Goal: Task Accomplishment & Management: Manage account settings

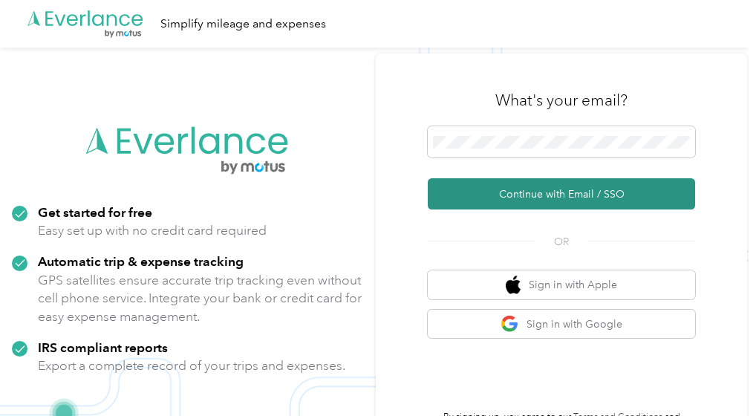
click at [556, 193] on button "Continue with Email / SSO" at bounding box center [561, 193] width 267 height 31
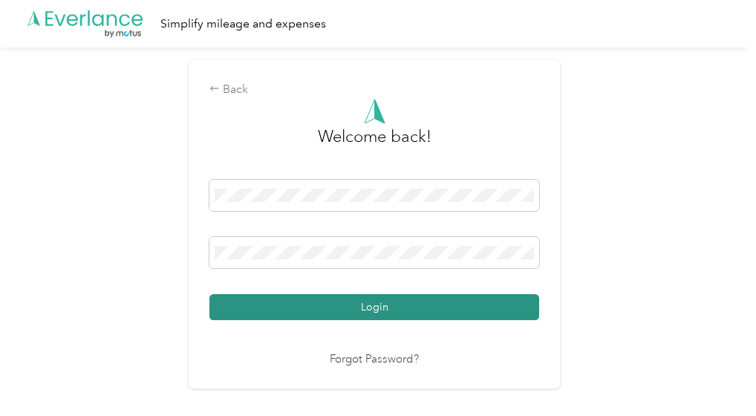
click at [388, 304] on button "Login" at bounding box center [374, 307] width 330 height 26
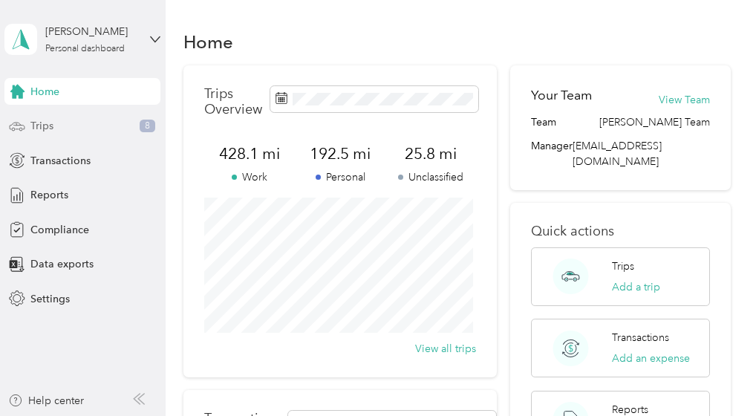
click at [34, 126] on span "Trips" at bounding box center [41, 126] width 23 height 16
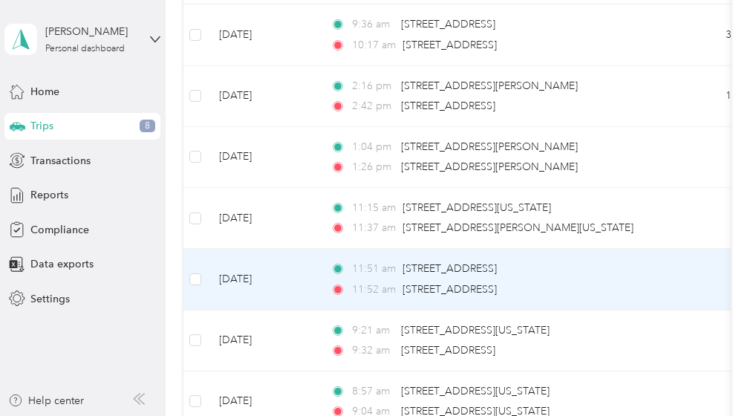
scroll to position [1624, 0]
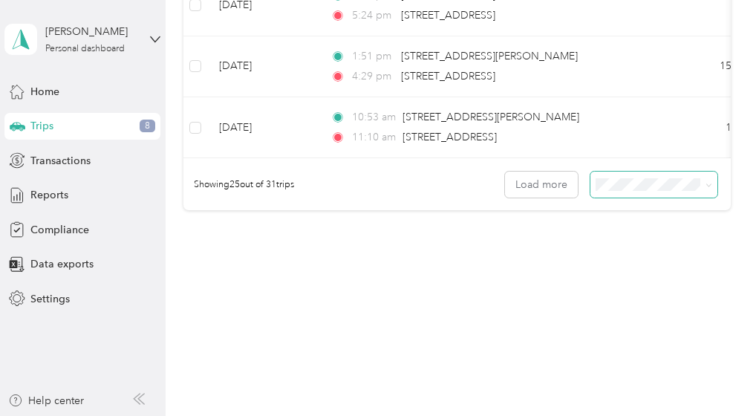
click at [656, 192] on span at bounding box center [654, 185] width 127 height 26
click at [706, 183] on icon at bounding box center [709, 185] width 7 height 7
drag, startPoint x: 651, startPoint y: 264, endPoint x: 614, endPoint y: 261, distance: 37.3
click at [650, 263] on div "100 per load" at bounding box center [650, 263] width 106 height 16
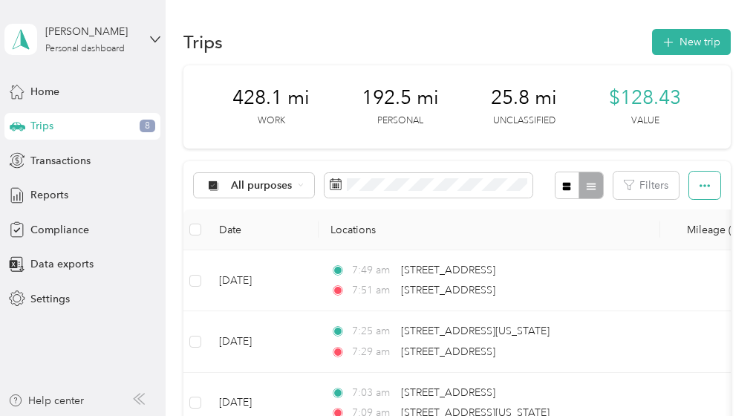
click at [700, 189] on icon "button" at bounding box center [705, 185] width 10 height 10
click at [606, 225] on th "Locations" at bounding box center [490, 229] width 342 height 41
click at [579, 114] on div "428.1 mi Work 192.5 mi Personal 25.8 mi Unclassified $128.43 Value" at bounding box center [456, 106] width 547 height 83
click at [43, 157] on span "Transactions" at bounding box center [60, 161] width 60 height 16
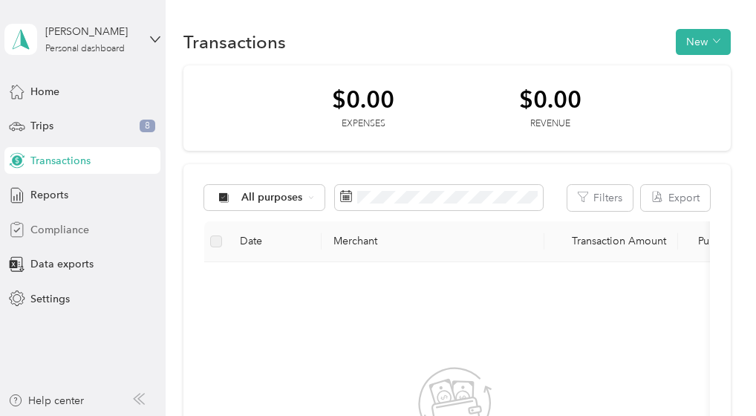
click at [68, 228] on span "Compliance" at bounding box center [59, 230] width 59 height 16
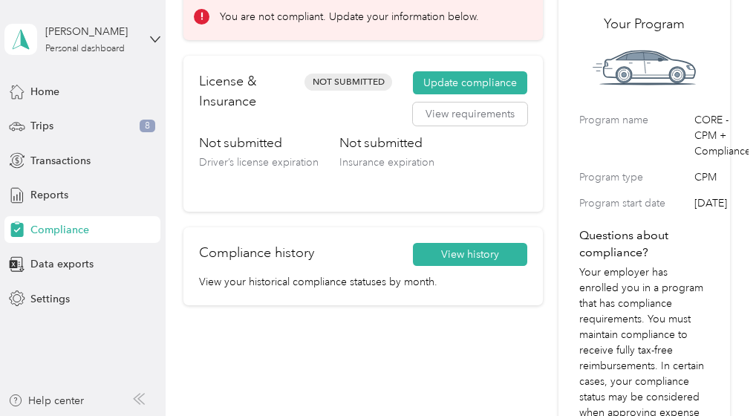
scroll to position [149, 0]
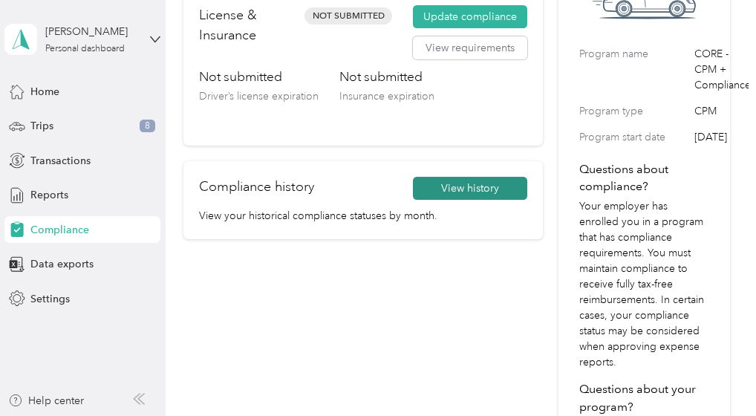
click at [459, 188] on button "View history" at bounding box center [470, 189] width 114 height 24
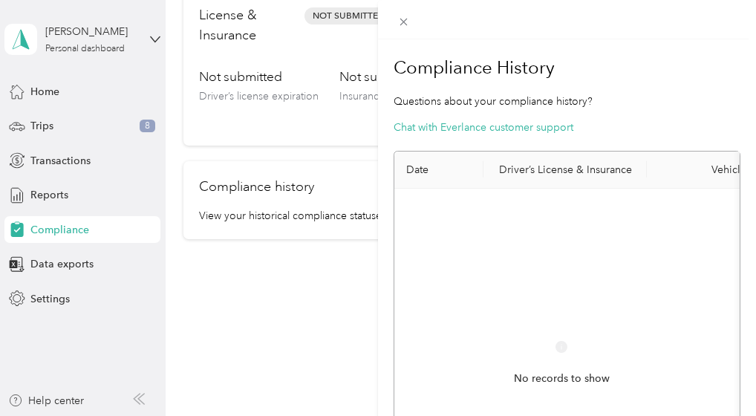
scroll to position [0, 0]
click at [409, 22] on icon at bounding box center [403, 22] width 13 height 13
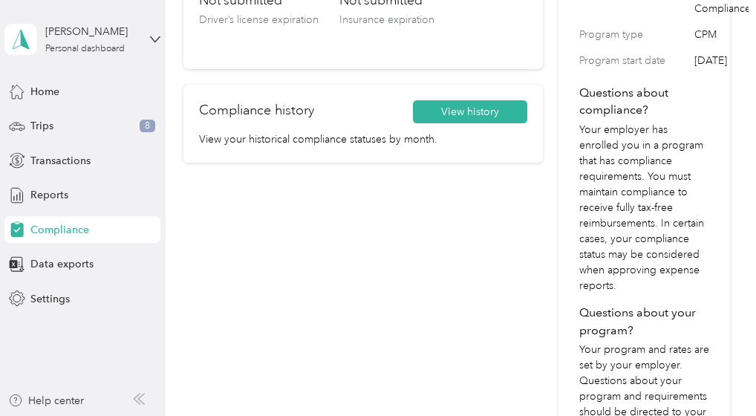
scroll to position [149, 0]
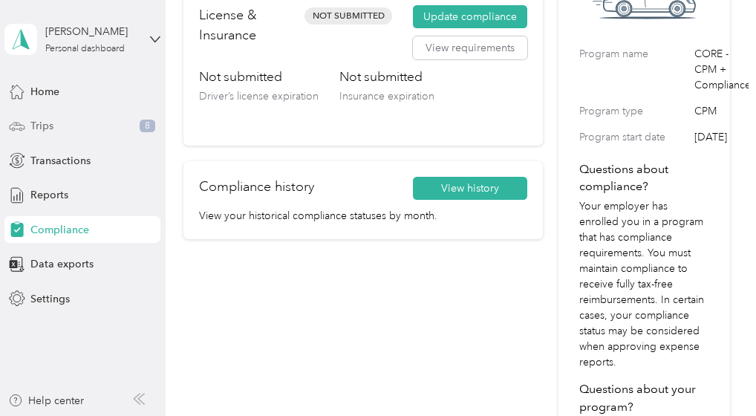
click at [147, 125] on span "8" at bounding box center [148, 126] width 16 height 13
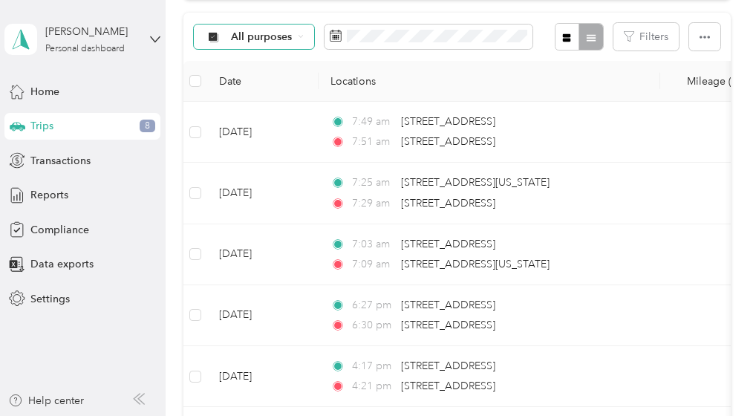
click at [300, 38] on icon at bounding box center [301, 37] width 4 height 2
click at [251, 111] on span "Sales Call" at bounding box center [267, 116] width 72 height 16
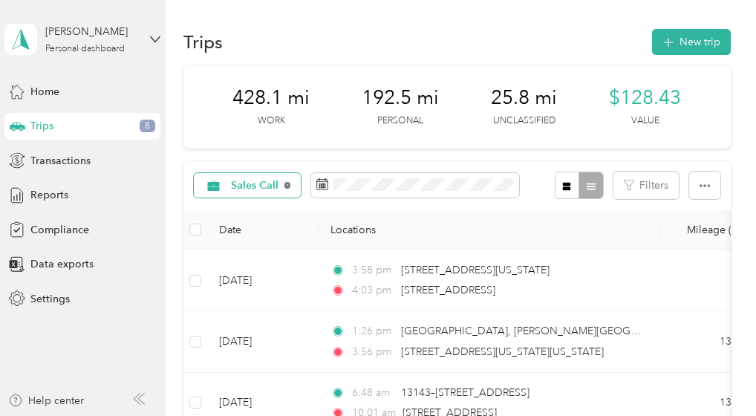
click at [288, 186] on icon at bounding box center [287, 185] width 6 height 6
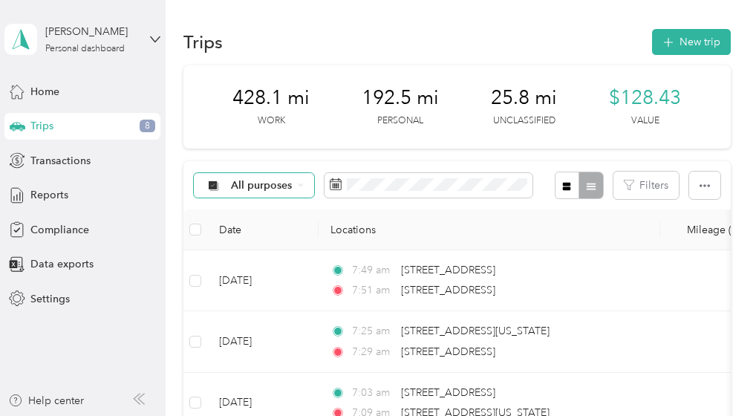
click at [298, 184] on icon at bounding box center [301, 185] width 6 height 6
click at [251, 235] on span "Unclassified" at bounding box center [267, 238] width 72 height 16
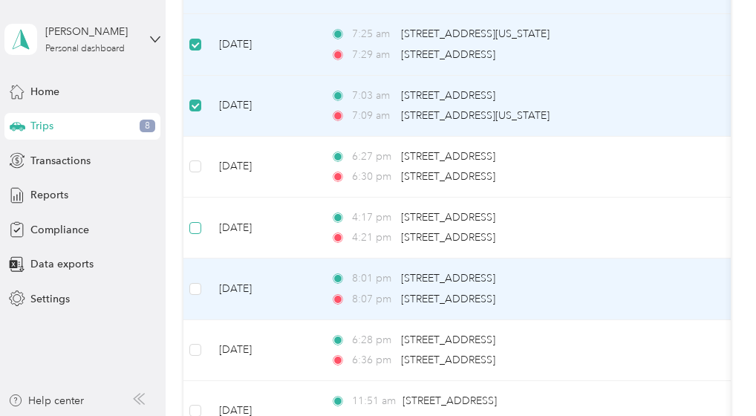
scroll to position [297, 0]
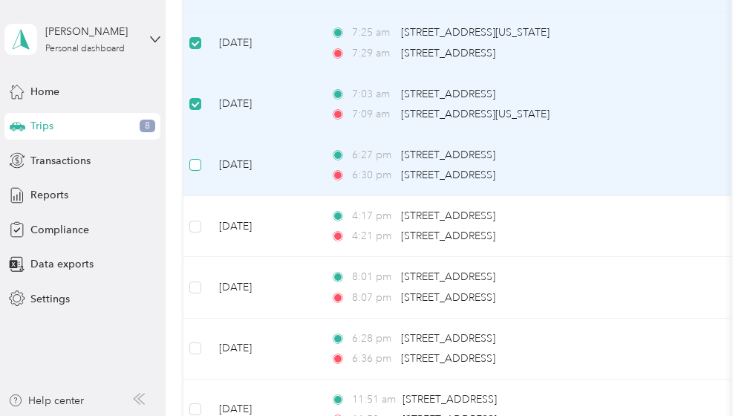
click at [190, 157] on label at bounding box center [195, 165] width 12 height 16
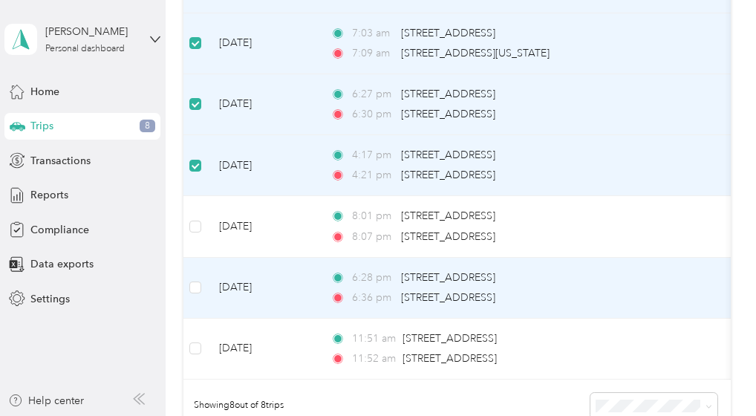
scroll to position [371, 0]
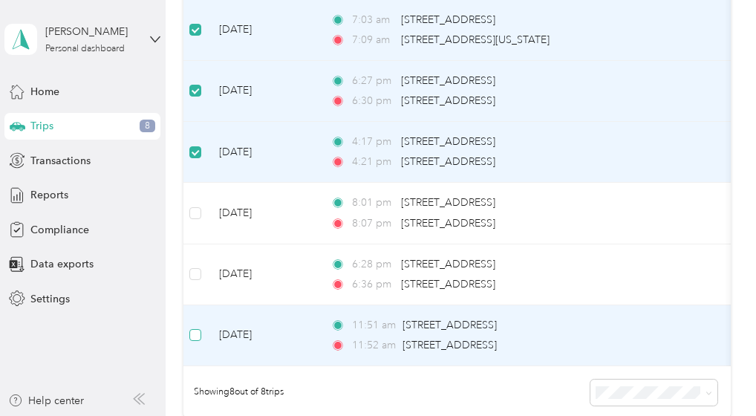
click at [199, 327] on label at bounding box center [195, 335] width 12 height 16
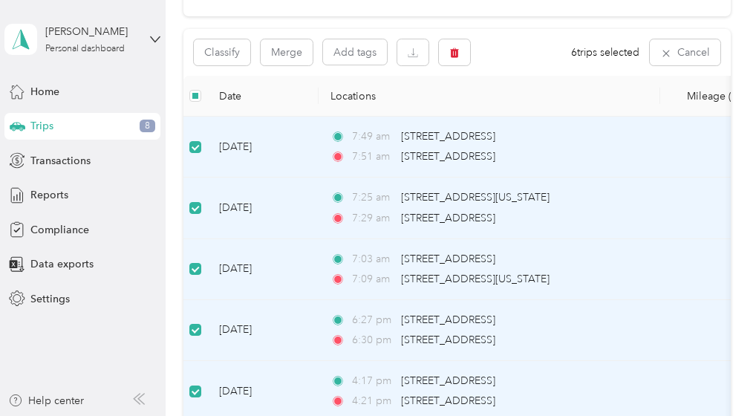
scroll to position [0, 0]
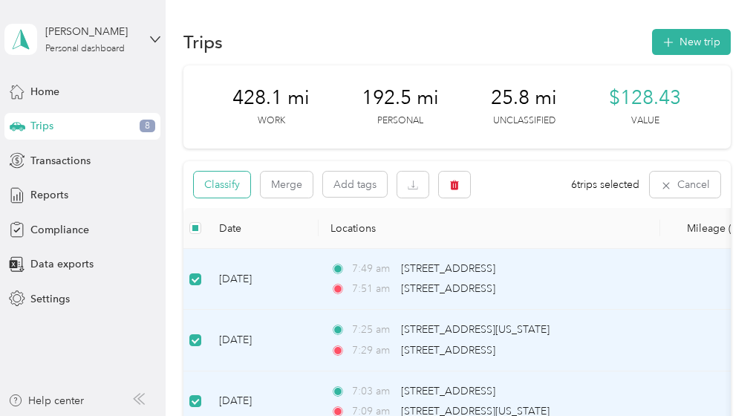
click at [221, 189] on button "Classify" at bounding box center [222, 185] width 56 height 26
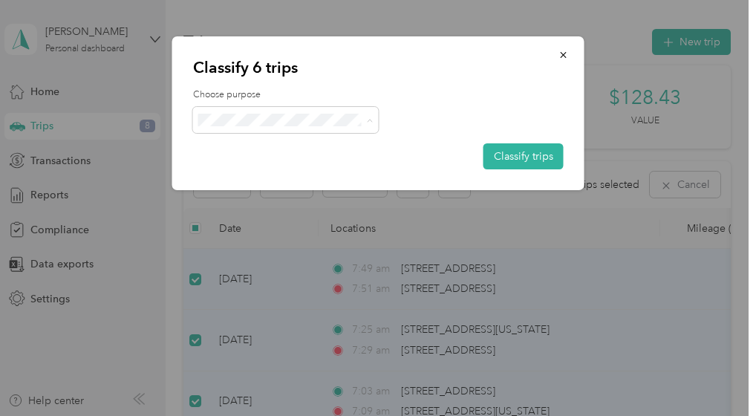
click at [253, 172] on span "Personal" at bounding box center [299, 174] width 138 height 16
click at [510, 153] on button "Classify trips" at bounding box center [524, 156] width 80 height 26
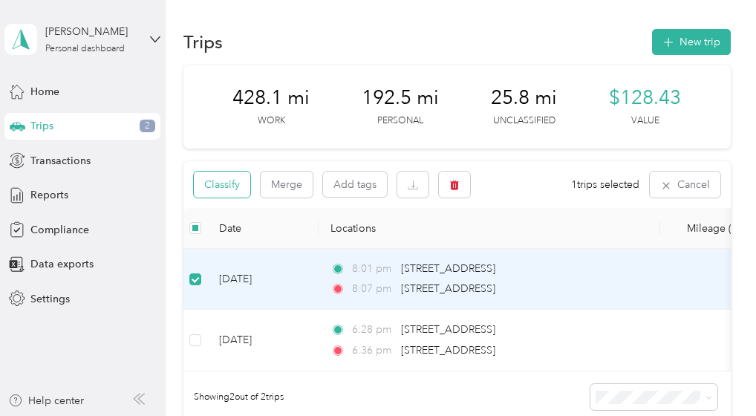
click at [241, 178] on button "Classify" at bounding box center [222, 185] width 56 height 26
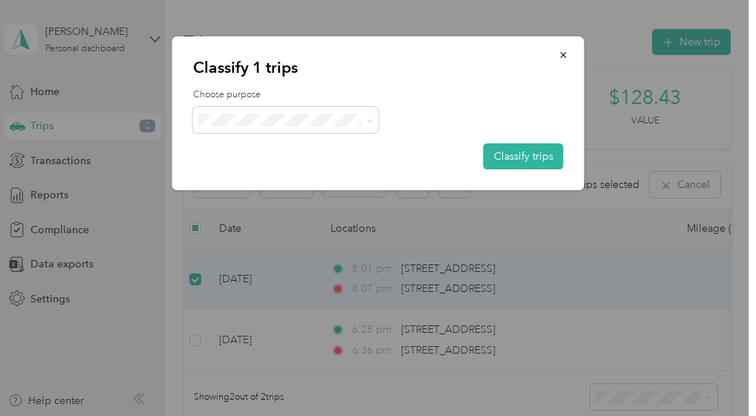
click at [238, 170] on span "Personal" at bounding box center [291, 169] width 122 height 16
click at [504, 159] on button "Classify trips" at bounding box center [524, 156] width 80 height 26
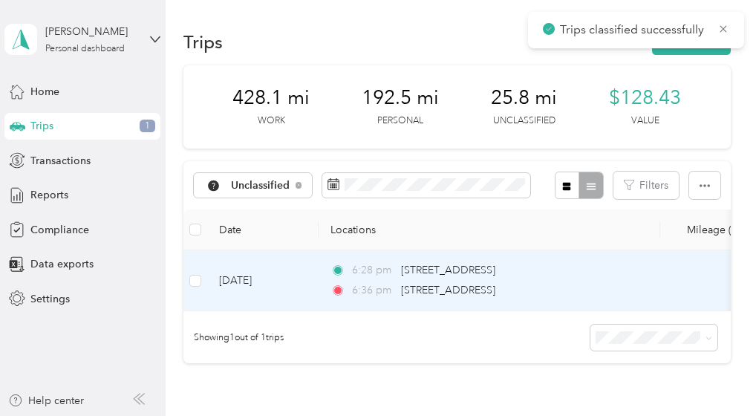
click at [206, 279] on td at bounding box center [195, 280] width 24 height 61
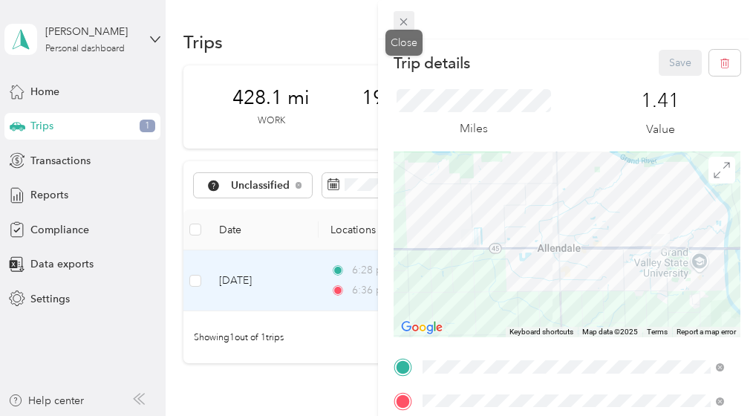
click at [403, 20] on icon at bounding box center [403, 22] width 13 height 13
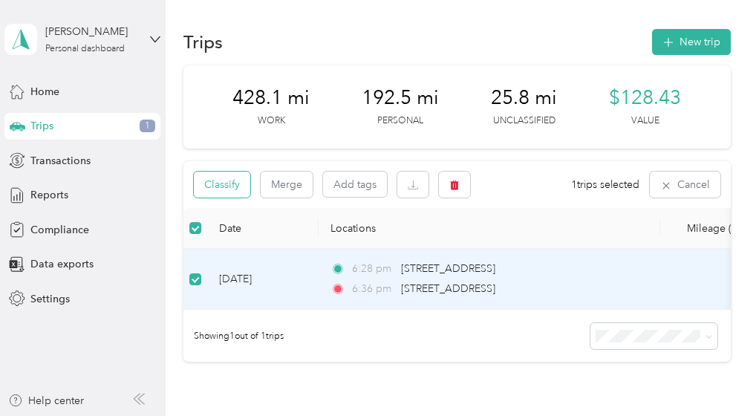
click at [224, 180] on button "Classify" at bounding box center [222, 185] width 56 height 26
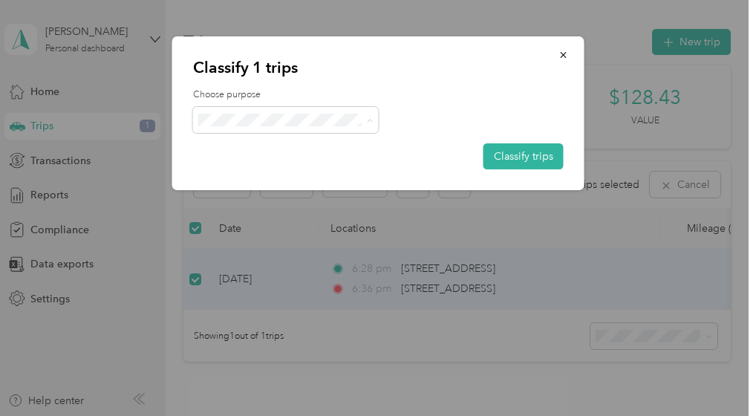
click at [254, 170] on span "Personal" at bounding box center [291, 174] width 122 height 16
click at [498, 157] on button "Classify trips" at bounding box center [524, 156] width 80 height 26
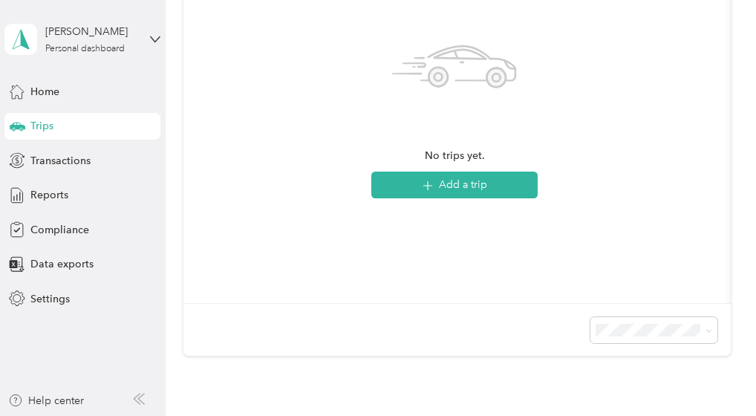
scroll to position [297, 0]
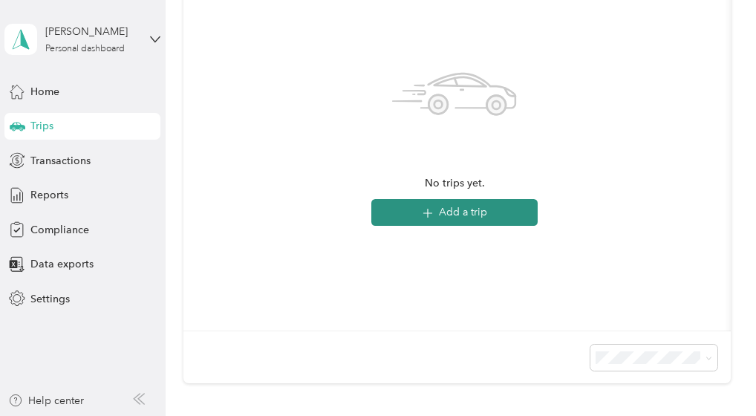
click at [449, 213] on button "Add a trip" at bounding box center [454, 212] width 166 height 27
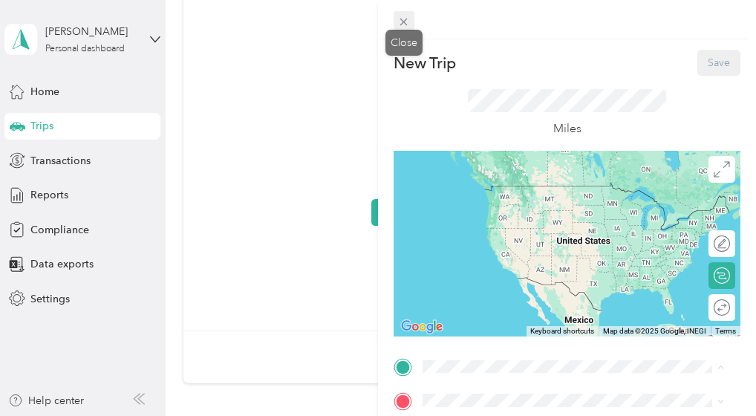
click at [407, 21] on icon at bounding box center [403, 22] width 13 height 13
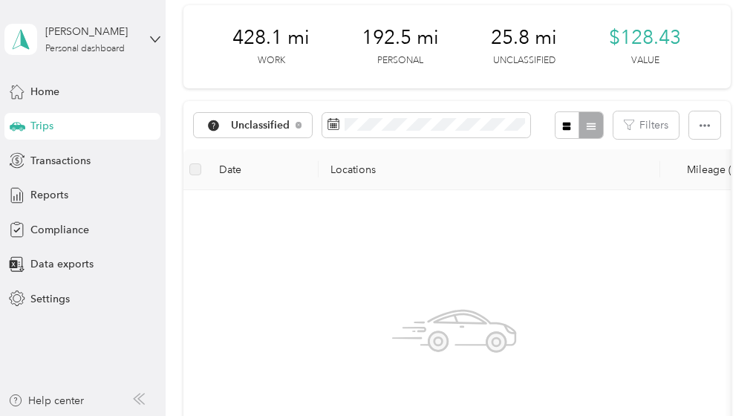
scroll to position [0, 0]
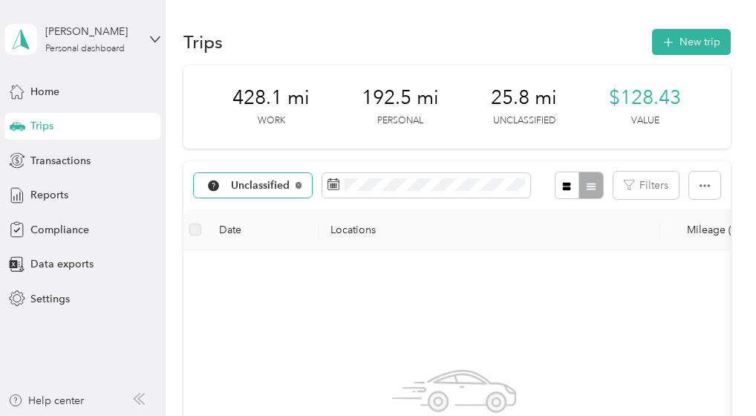
click at [299, 182] on icon at bounding box center [299, 185] width 6 height 6
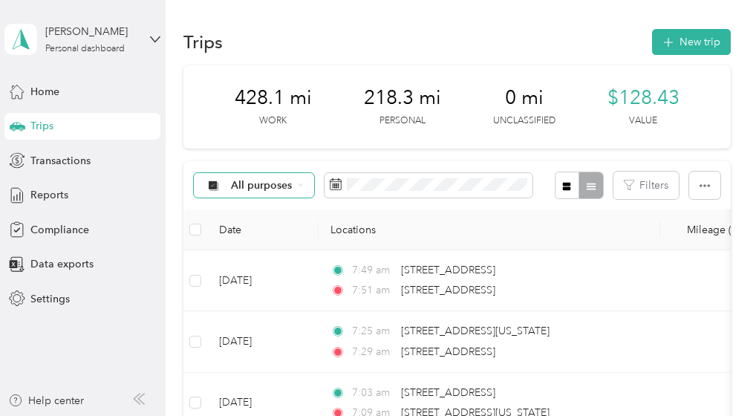
click at [238, 184] on span "All purposes" at bounding box center [262, 185] width 62 height 10
click at [263, 257] on span "Sales Call" at bounding box center [267, 264] width 72 height 16
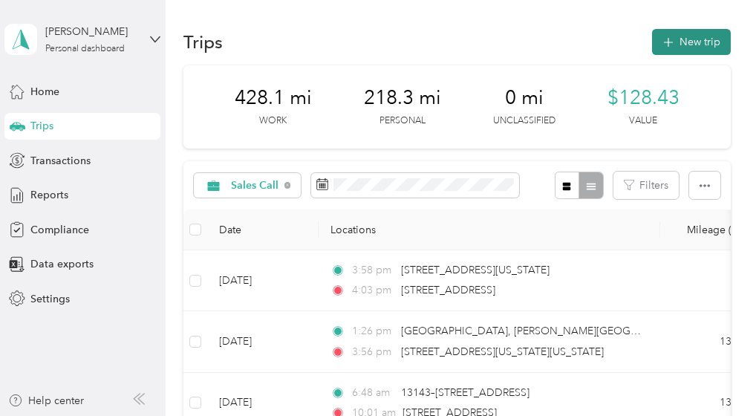
click at [673, 41] on button "New trip" at bounding box center [691, 42] width 79 height 26
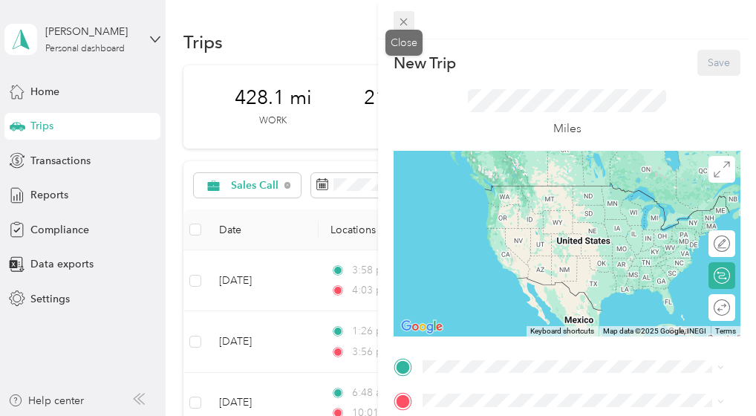
click at [403, 22] on icon at bounding box center [403, 22] width 7 height 7
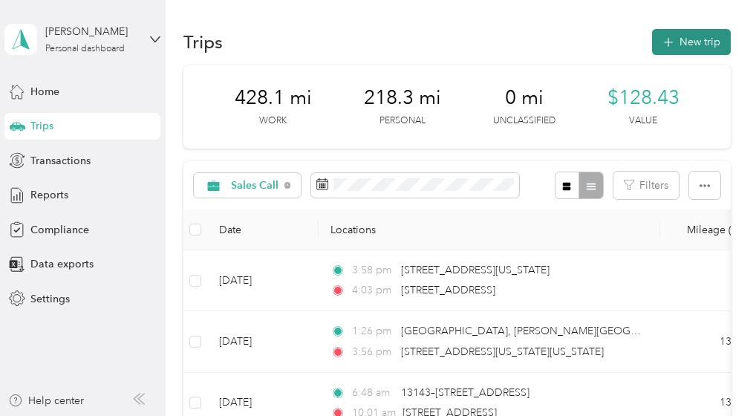
click at [670, 44] on icon "button" at bounding box center [668, 42] width 17 height 17
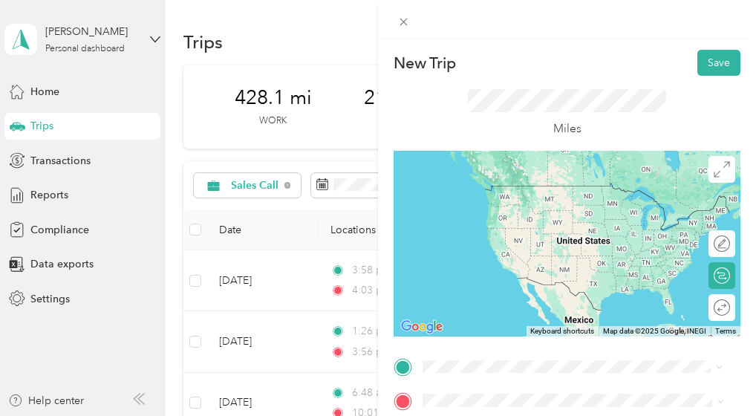
click at [504, 186] on span "[STREET_ADDRESS][US_STATE]" at bounding box center [525, 185] width 149 height 13
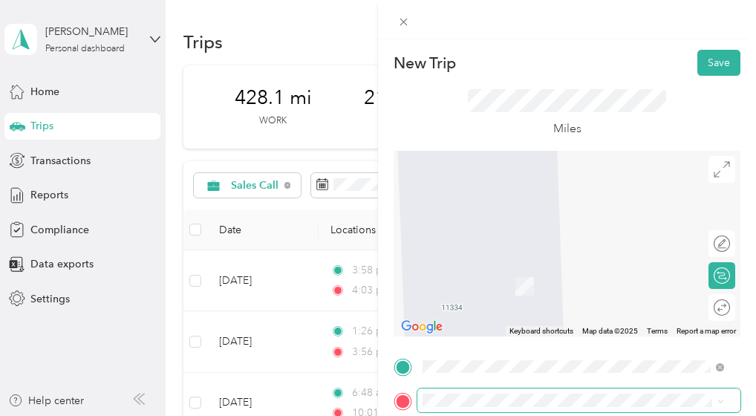
scroll to position [74, 0]
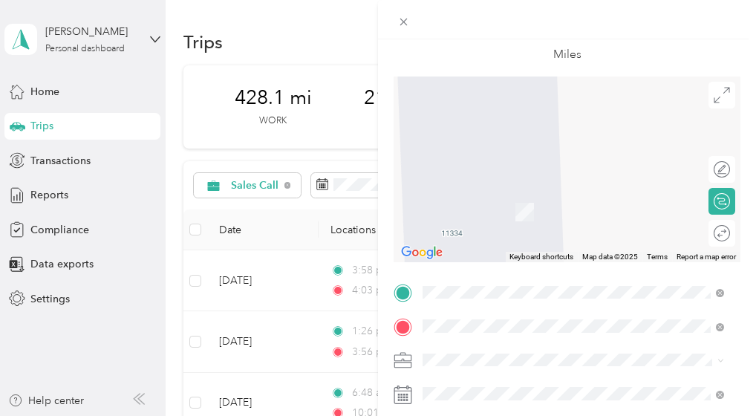
click at [504, 152] on span "[STREET_ADDRESS][PERSON_NAME][US_STATE]" at bounding box center [566, 145] width 231 height 13
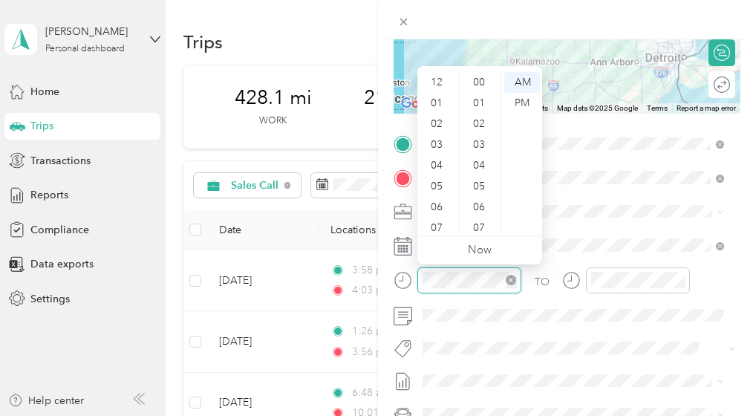
scroll to position [89, 0]
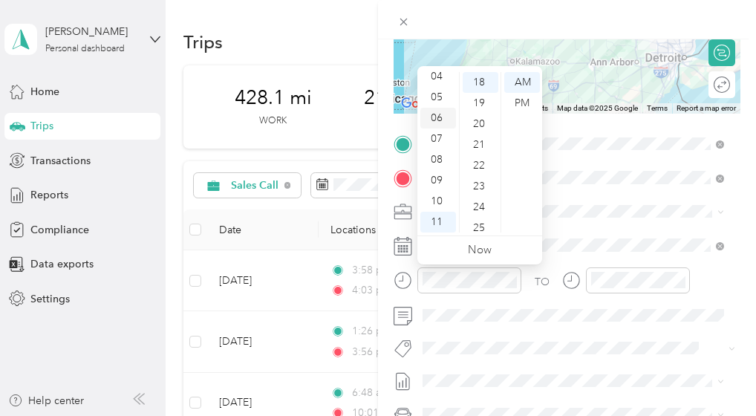
click at [441, 120] on div "06" at bounding box center [438, 118] width 36 height 21
click at [557, 332] on div "TO Add photo" at bounding box center [567, 311] width 347 height 359
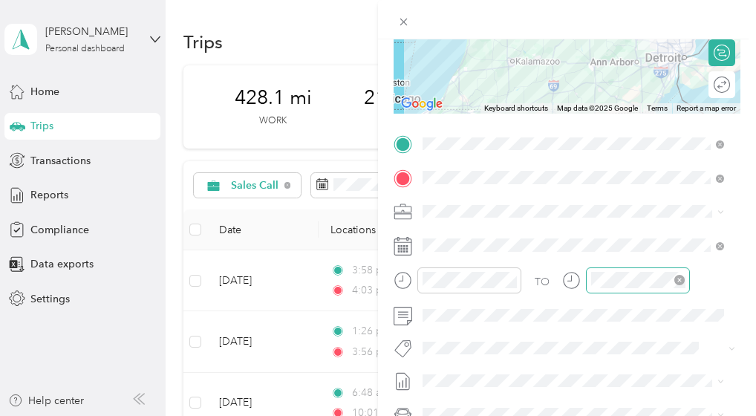
click at [592, 270] on div at bounding box center [638, 280] width 104 height 26
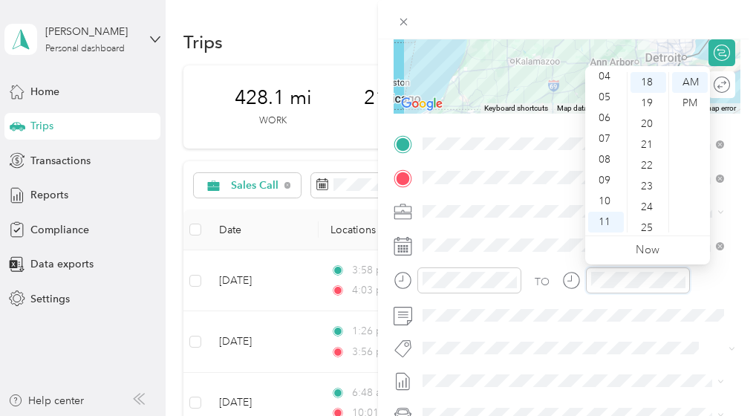
scroll to position [374, 0]
click at [607, 182] on div "09" at bounding box center [606, 180] width 36 height 21
click at [648, 197] on div "45" at bounding box center [649, 198] width 36 height 21
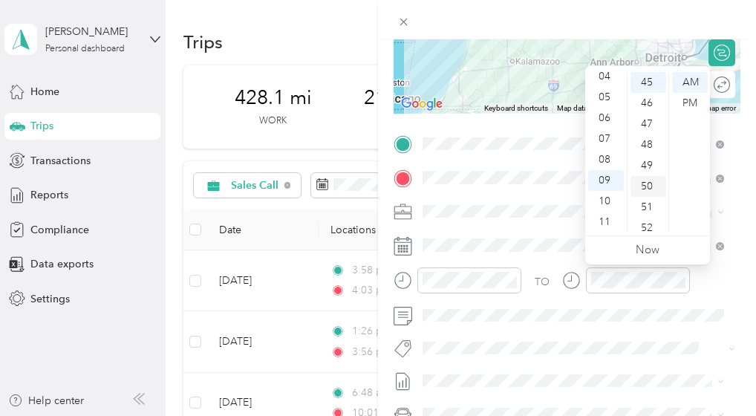
click at [647, 185] on div "50" at bounding box center [649, 186] width 36 height 21
click at [646, 148] on div "53" at bounding box center [649, 144] width 36 height 21
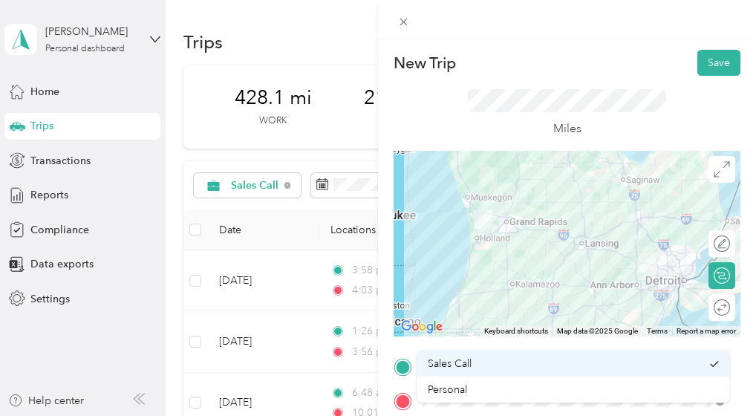
scroll to position [74, 0]
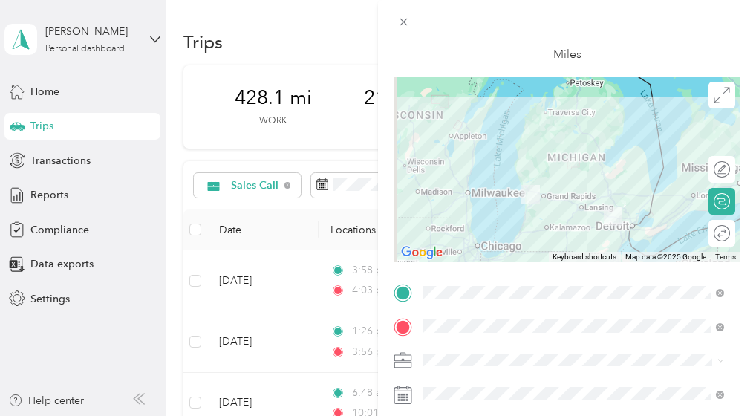
click at [598, 201] on div at bounding box center [567, 170] width 347 height 186
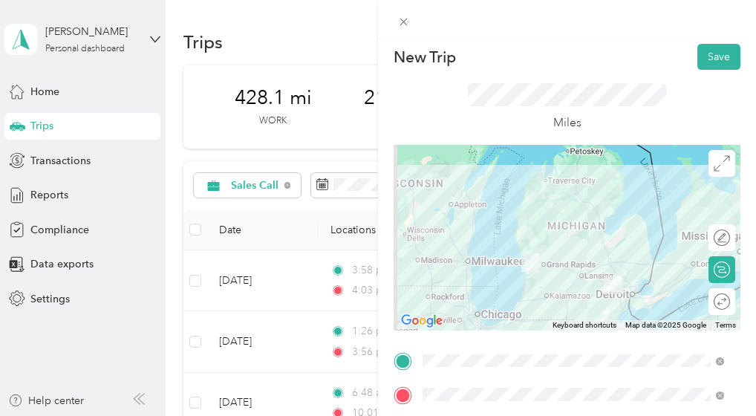
scroll to position [0, 0]
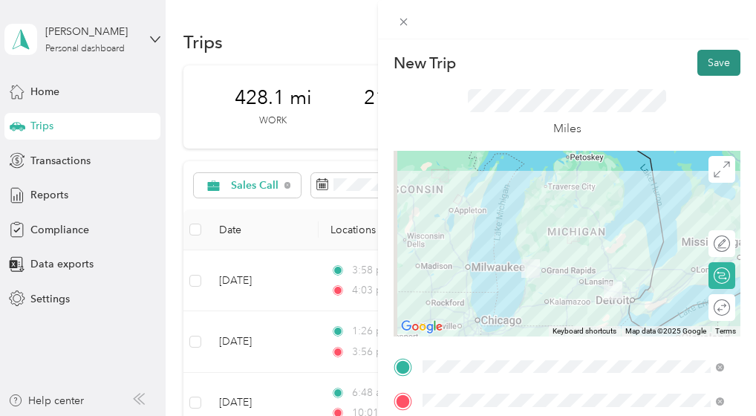
click at [709, 57] on button "Save" at bounding box center [718, 63] width 43 height 26
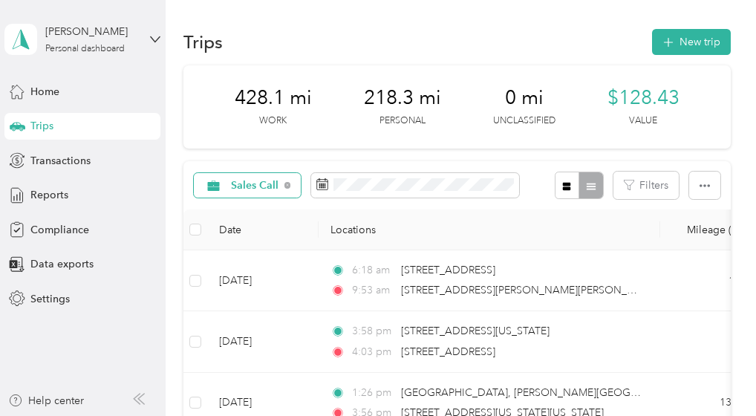
click at [284, 183] on icon at bounding box center [287, 185] width 6 height 6
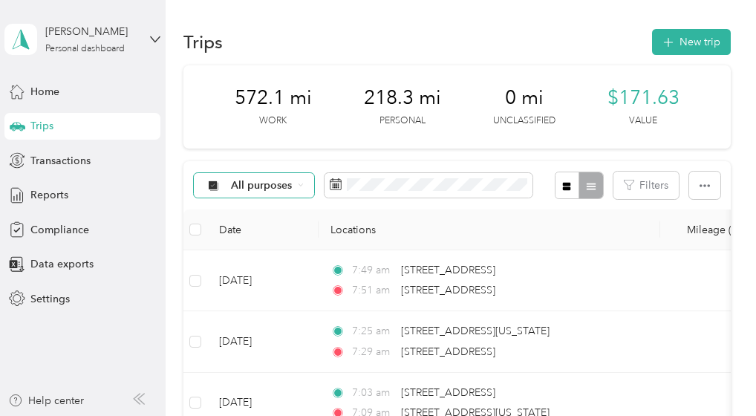
click at [279, 182] on span "All purposes" at bounding box center [262, 185] width 62 height 10
click at [261, 237] on span "Unclassified" at bounding box center [267, 238] width 72 height 16
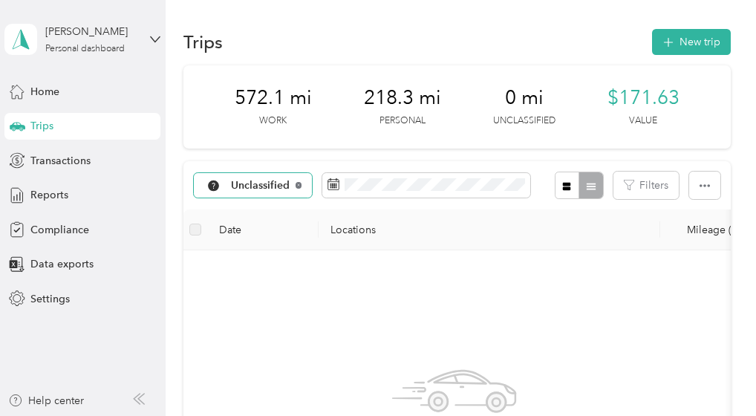
click at [296, 185] on icon at bounding box center [299, 185] width 6 height 6
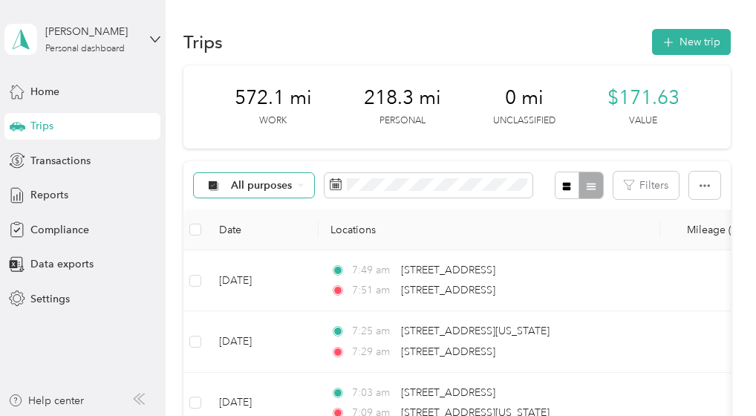
click at [302, 185] on icon at bounding box center [301, 185] width 6 height 6
click at [379, 212] on th "Locations" at bounding box center [490, 229] width 342 height 41
click at [45, 88] on span "Home" at bounding box center [44, 92] width 29 height 16
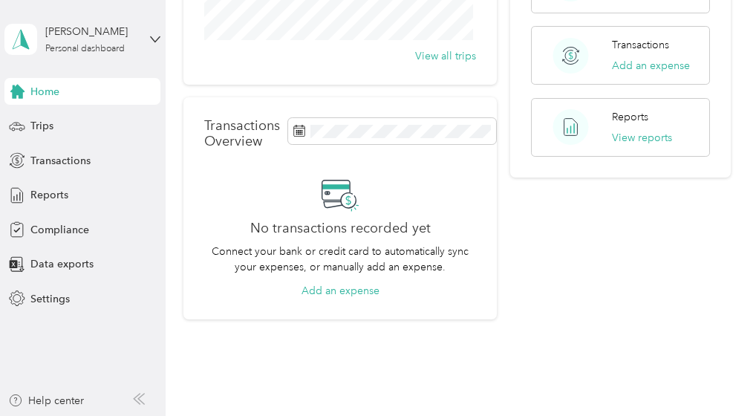
scroll to position [297, 0]
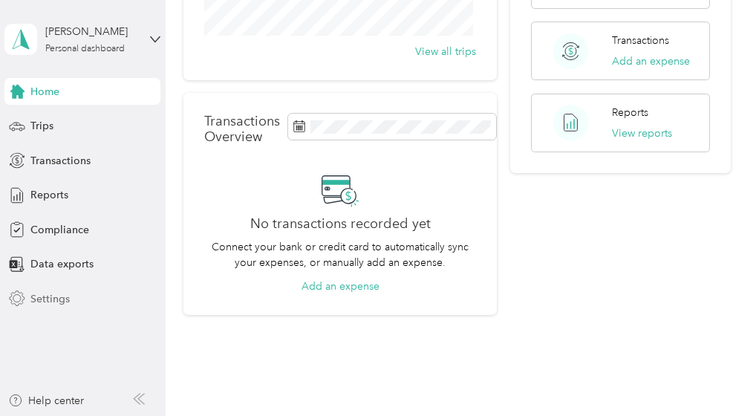
click at [46, 293] on span "Settings" at bounding box center [49, 299] width 39 height 16
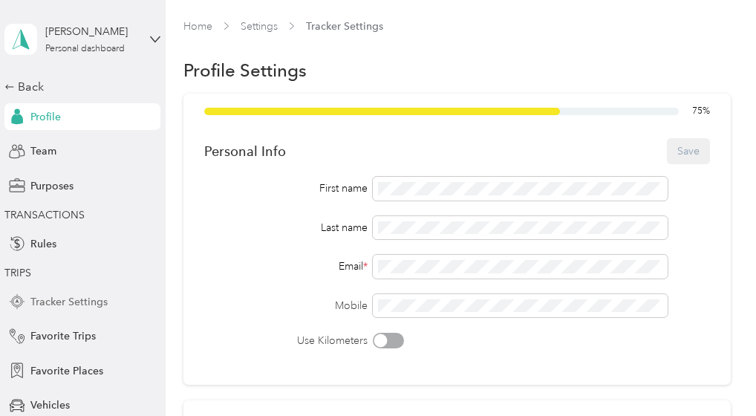
click at [51, 296] on span "Tracker Settings" at bounding box center [68, 302] width 77 height 16
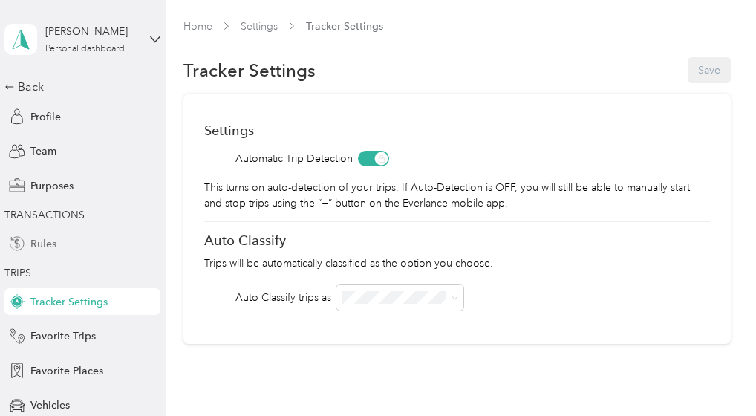
click at [46, 243] on span "Rules" at bounding box center [43, 244] width 26 height 16
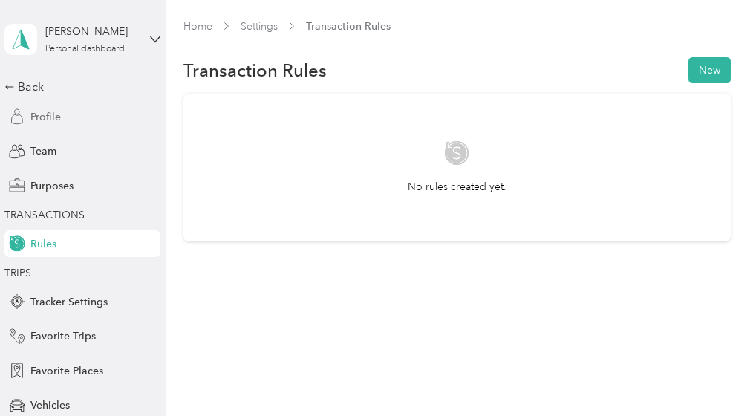
click at [43, 115] on span "Profile" at bounding box center [45, 117] width 30 height 16
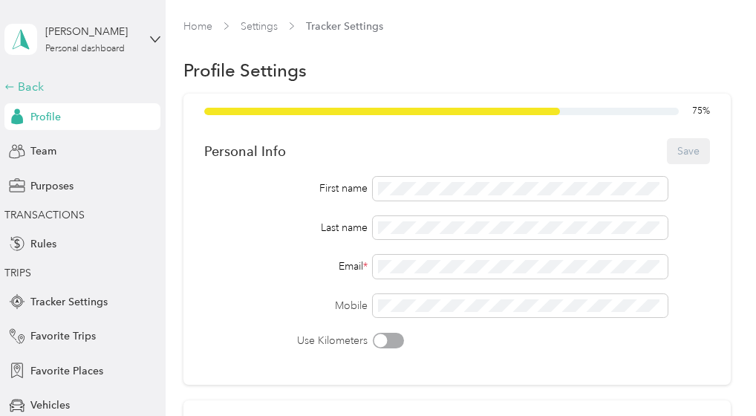
click at [19, 79] on div "Back" at bounding box center [78, 87] width 149 height 18
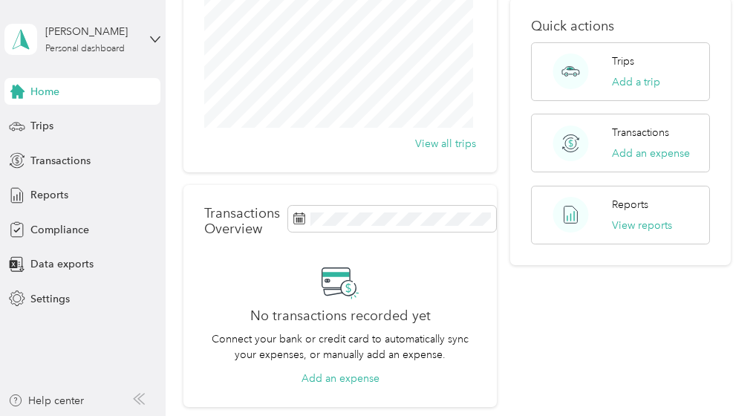
scroll to position [201, 0]
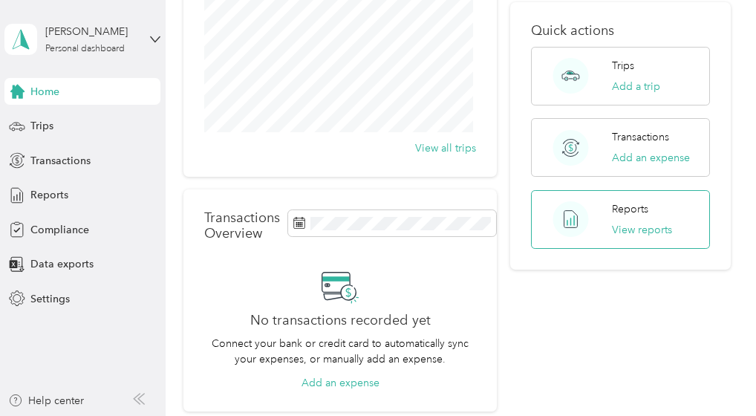
click at [631, 203] on div "Reports View reports" at bounding box center [642, 219] width 60 height 36
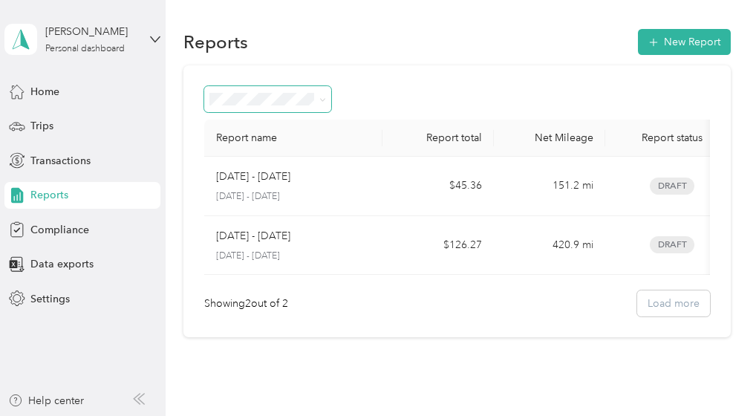
click at [327, 101] on span at bounding box center [267, 99] width 127 height 26
click at [321, 99] on icon at bounding box center [322, 99] width 4 height 3
click at [244, 172] on span "Needs approval" at bounding box center [253, 178] width 76 height 13
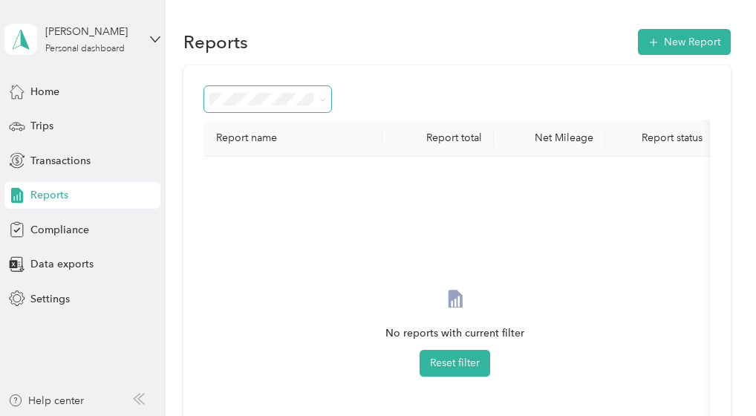
click at [325, 97] on icon at bounding box center [322, 100] width 7 height 7
click at [226, 276] on span "Paid" at bounding box center [224, 282] width 19 height 13
click at [323, 94] on span at bounding box center [322, 99] width 7 height 13
click at [324, 100] on icon at bounding box center [322, 100] width 7 height 7
click at [259, 126] on div "All Reports" at bounding box center [268, 127] width 106 height 16
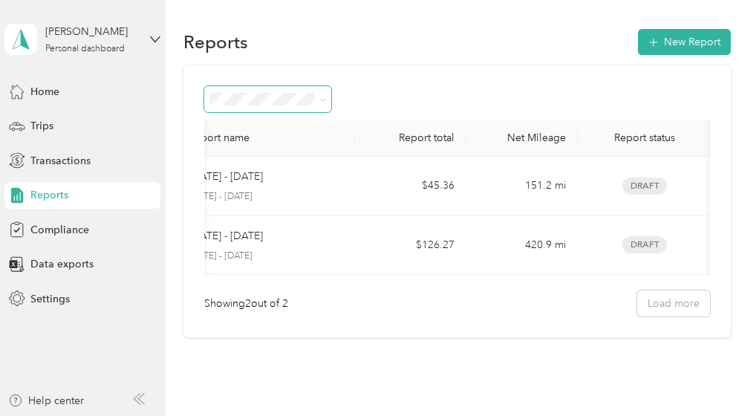
scroll to position [0, 28]
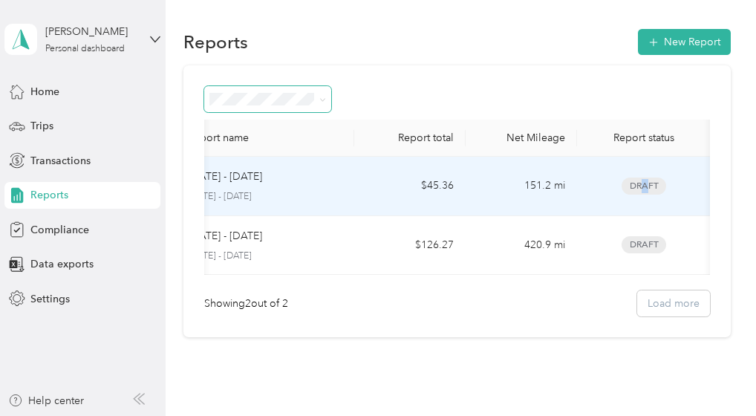
click at [643, 186] on span "Draft" at bounding box center [644, 186] width 45 height 17
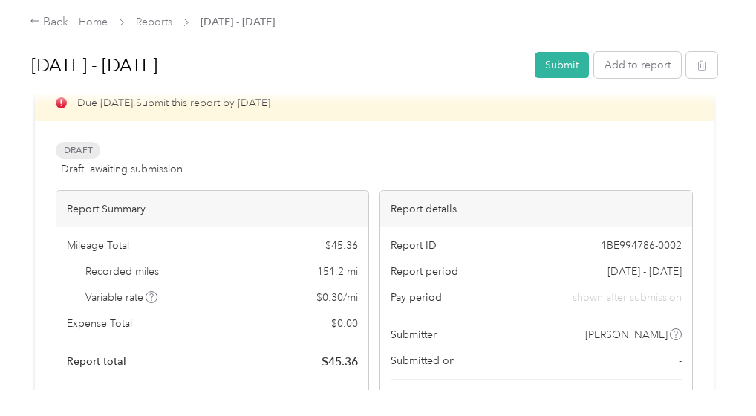
scroll to position [74, 0]
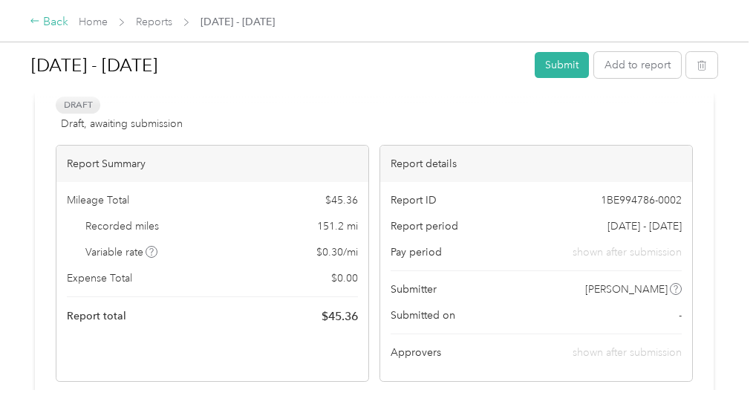
click at [62, 19] on div "Back" at bounding box center [49, 22] width 39 height 18
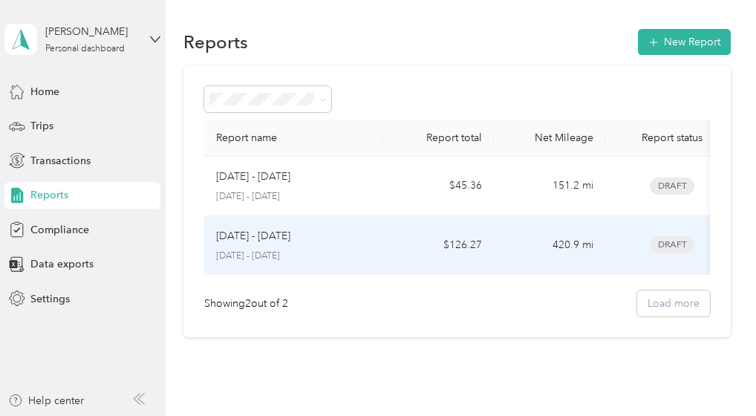
click at [264, 240] on p "[DATE] - [DATE]" at bounding box center [253, 236] width 74 height 16
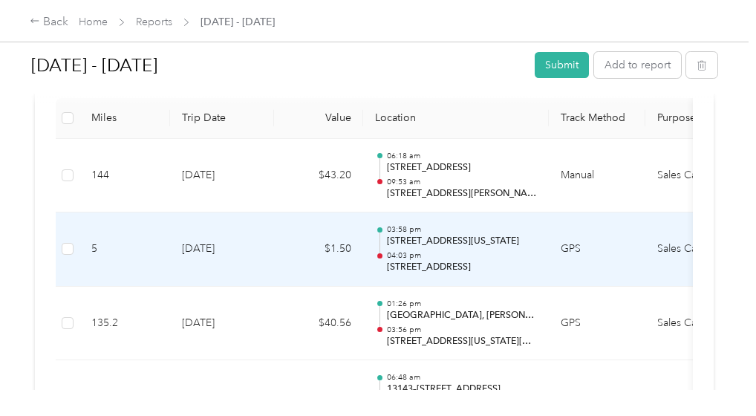
scroll to position [371, 0]
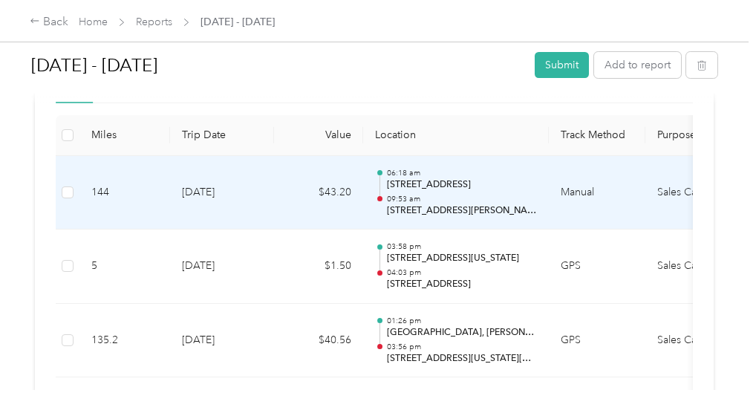
click at [201, 196] on td "[DATE]" at bounding box center [222, 193] width 104 height 74
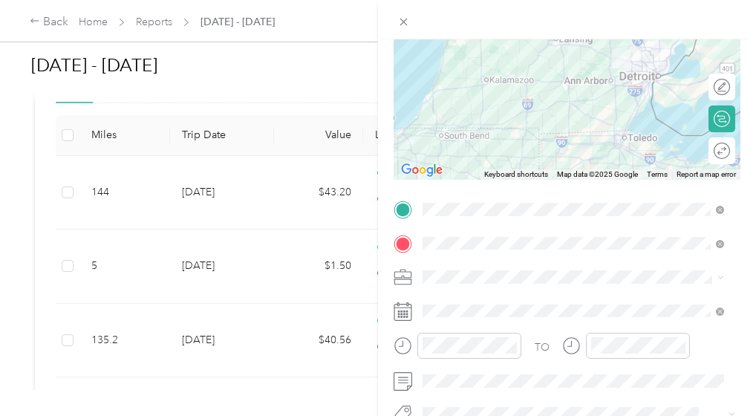
scroll to position [223, 0]
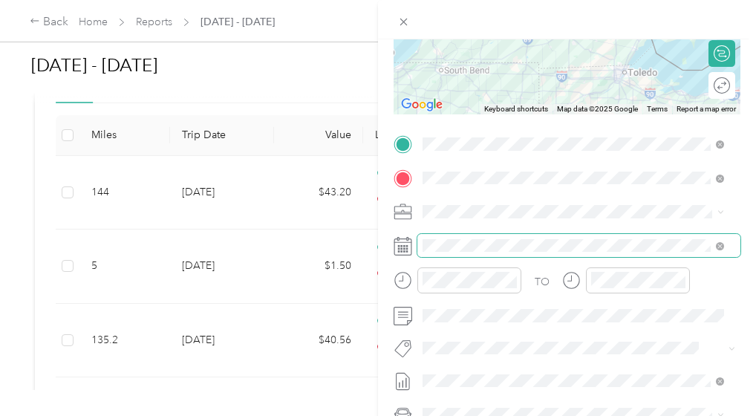
click at [712, 249] on span at bounding box center [717, 246] width 13 height 10
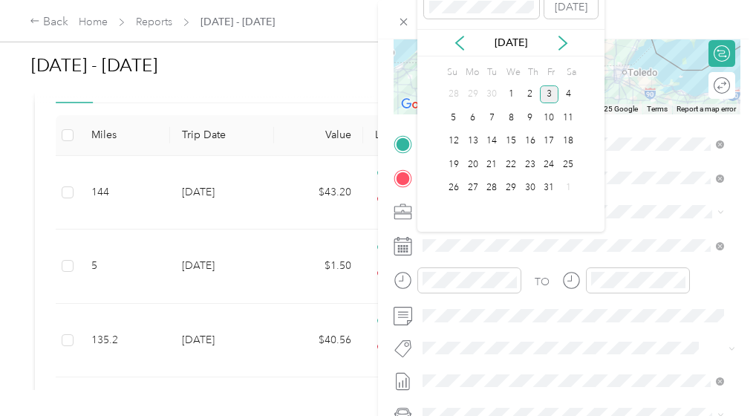
click at [452, 52] on div "[DATE]" at bounding box center [510, 42] width 187 height 27
click at [458, 41] on icon at bounding box center [459, 42] width 7 height 13
click at [495, 191] on div "30" at bounding box center [491, 188] width 19 height 19
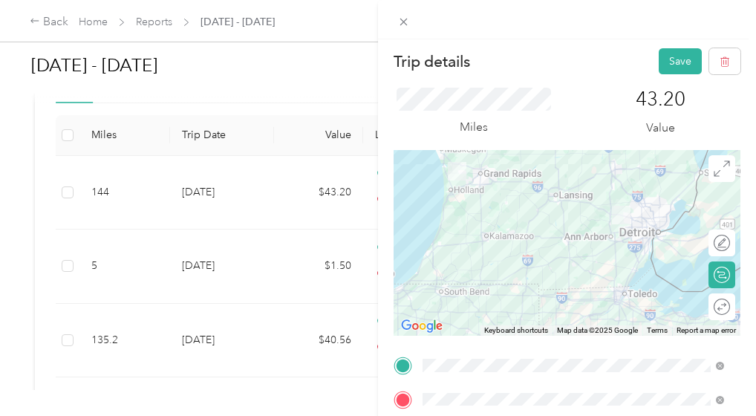
scroll to position [0, 0]
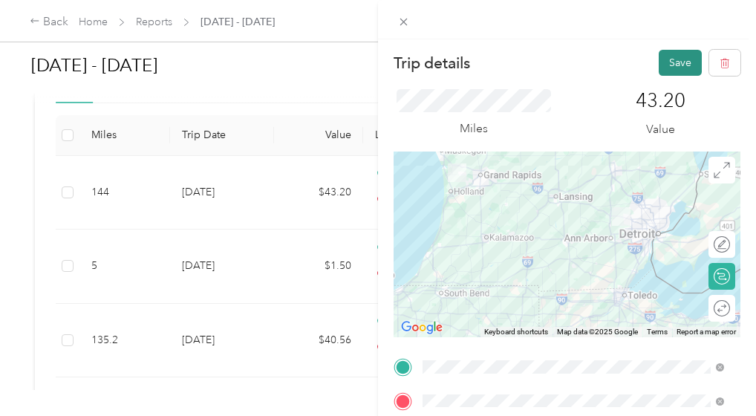
click at [661, 60] on button "Save" at bounding box center [680, 63] width 43 height 26
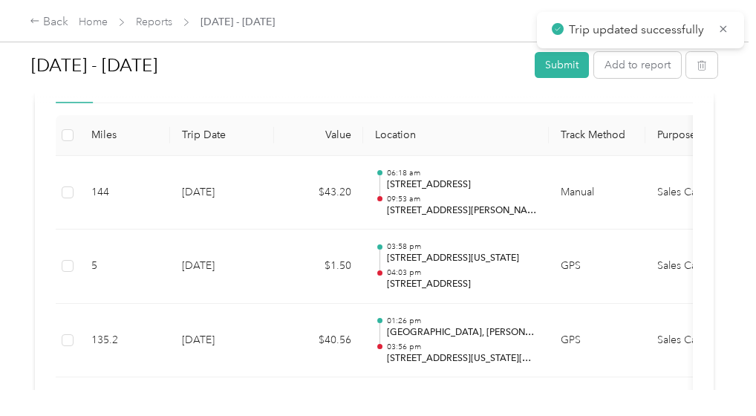
scroll to position [408, 0]
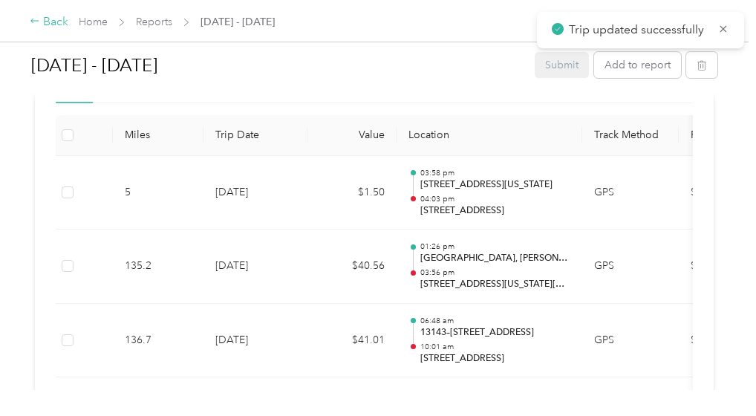
click at [55, 25] on div "Back" at bounding box center [49, 22] width 39 height 18
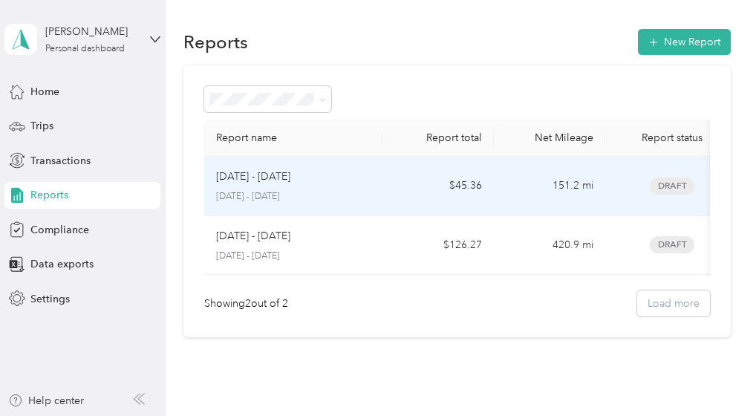
click at [264, 182] on p "[DATE] - [DATE]" at bounding box center [253, 177] width 74 height 16
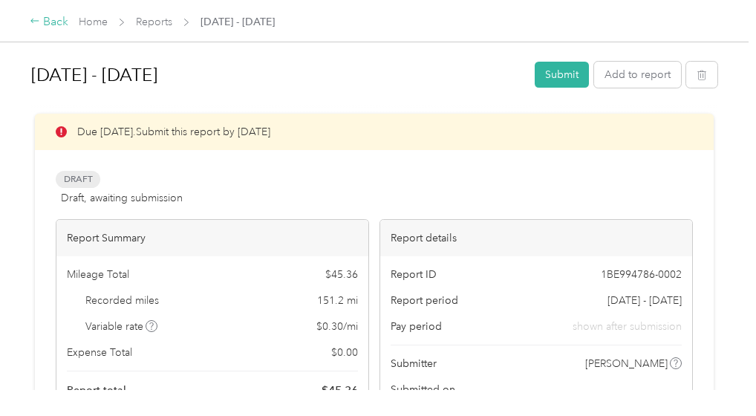
click at [63, 22] on div "Back" at bounding box center [49, 22] width 39 height 18
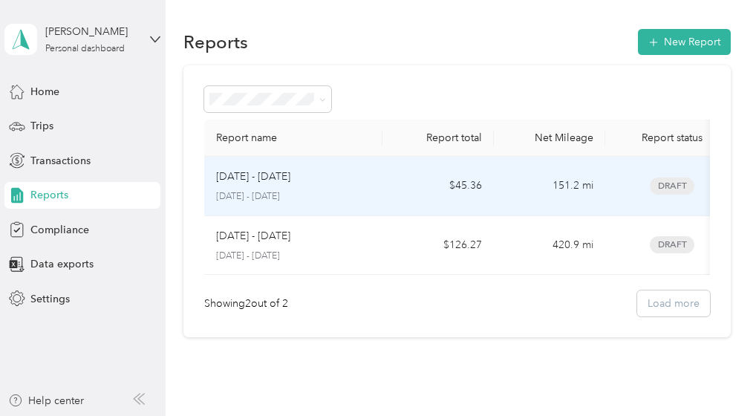
click at [272, 183] on p "[DATE] - [DATE]" at bounding box center [253, 177] width 74 height 16
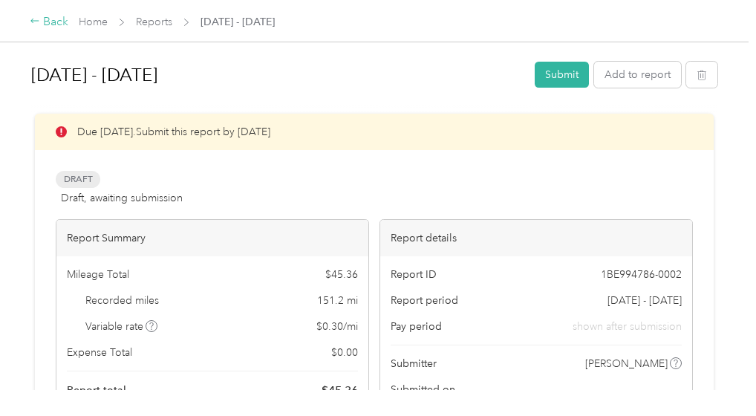
click at [45, 23] on div "Back" at bounding box center [49, 22] width 39 height 18
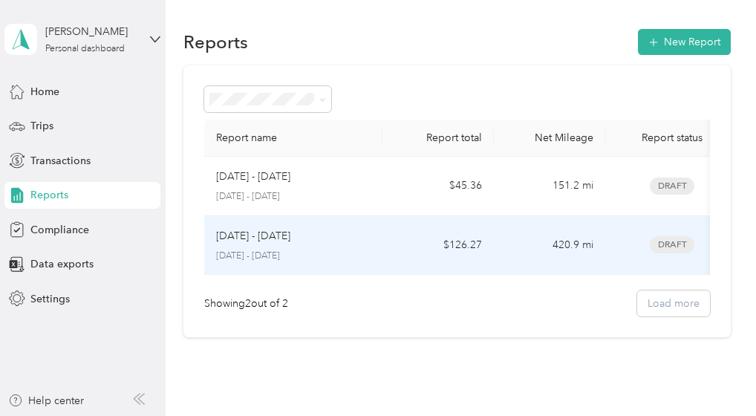
click at [261, 237] on p "[DATE] - [DATE]" at bounding box center [253, 236] width 74 height 16
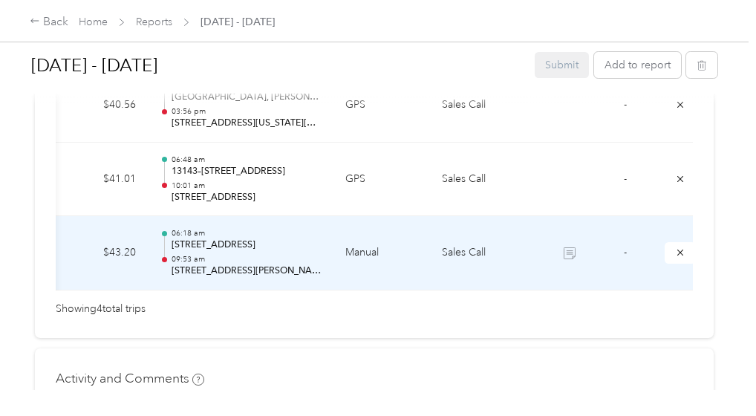
scroll to position [0, 268]
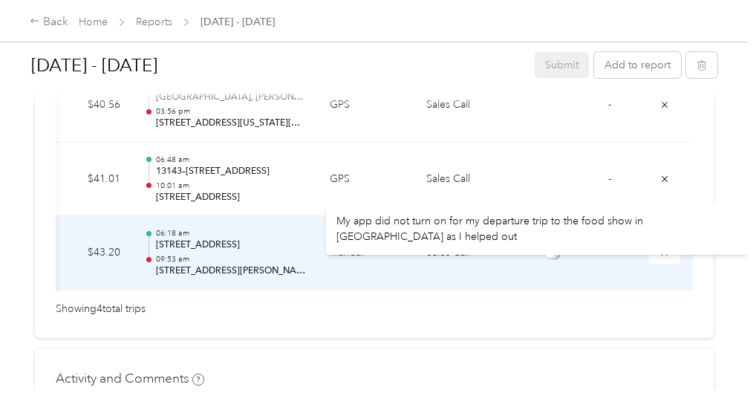
click at [548, 251] on icon at bounding box center [554, 253] width 12 height 12
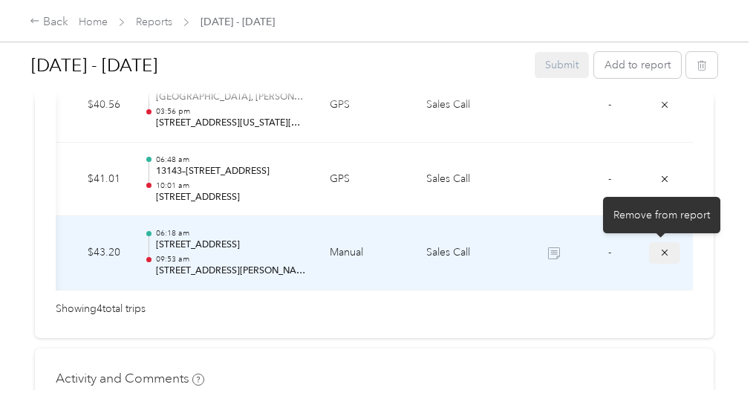
click at [660, 253] on icon "submit" at bounding box center [665, 252] width 10 height 10
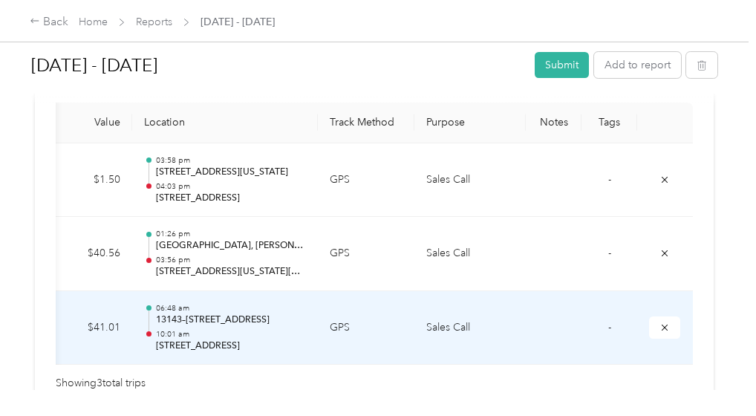
scroll to position [0, 235]
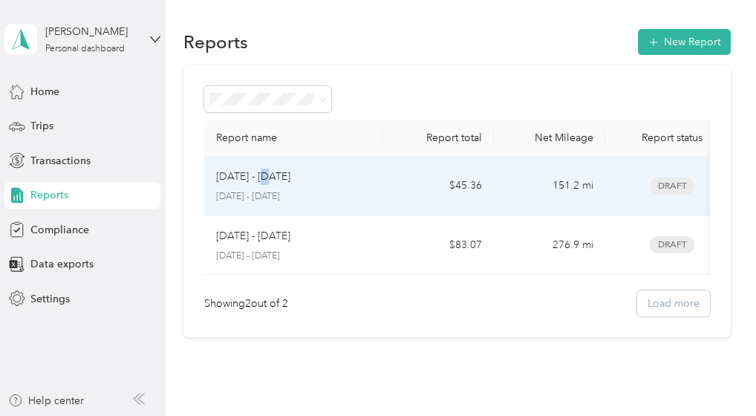
click at [264, 181] on p "[DATE] - [DATE]" at bounding box center [253, 177] width 74 height 16
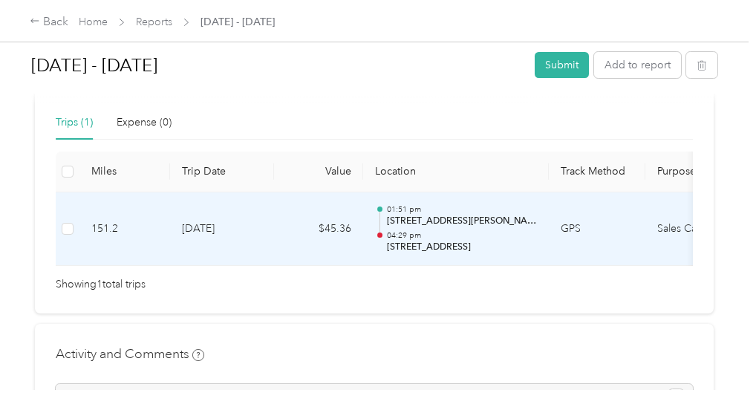
scroll to position [446, 0]
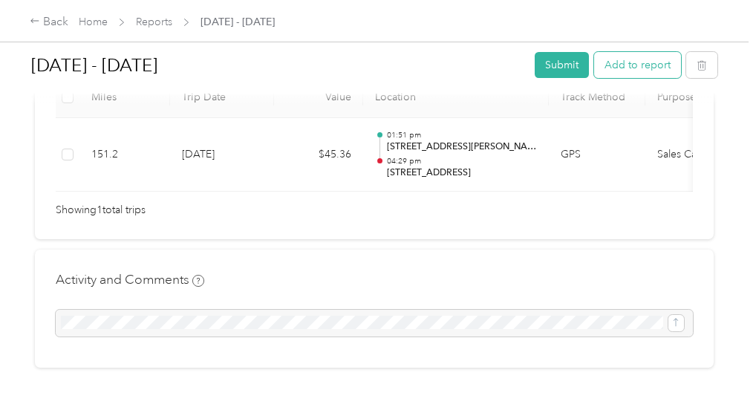
click at [625, 69] on button "Add to report" at bounding box center [637, 65] width 87 height 26
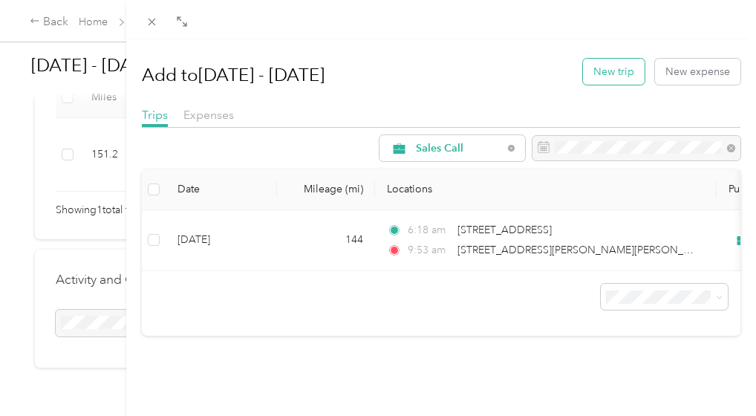
click at [608, 73] on button "New trip" at bounding box center [614, 72] width 62 height 26
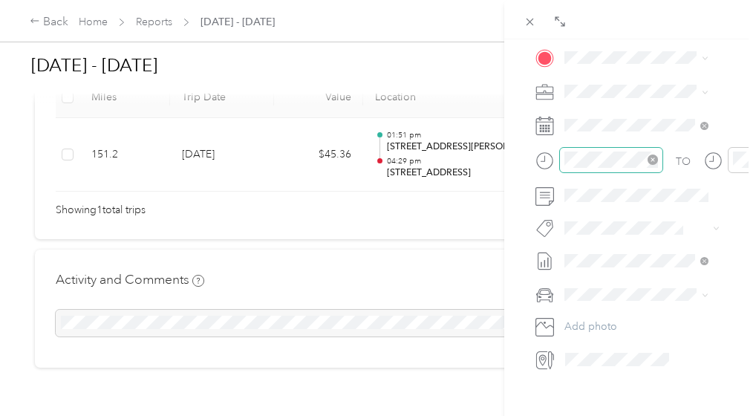
scroll to position [223, 0]
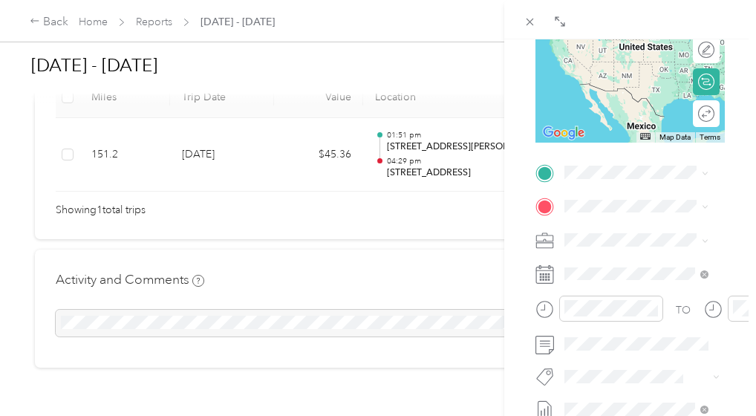
click at [659, 295] on span "[STREET_ADDRESS][US_STATE]" at bounding box center [647, 286] width 111 height 26
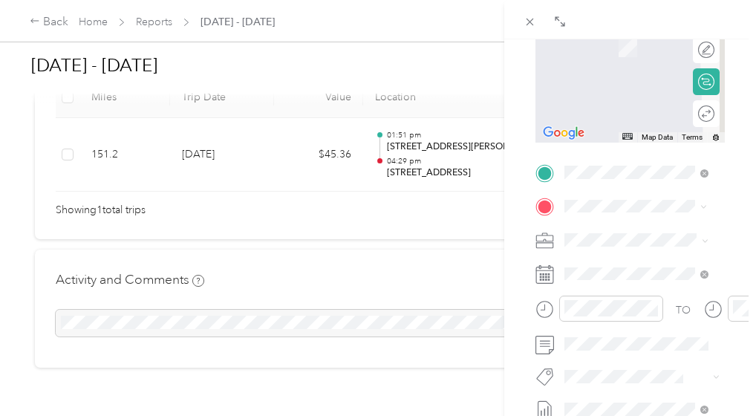
click at [738, 232] on div "BACK New Trip Save This trip cannot be edited because it is either under review…" at bounding box center [630, 247] width 252 height 416
click at [649, 276] on span "[STREET_ADDRESS][PERSON_NAME][US_STATE]" at bounding box center [647, 272] width 111 height 39
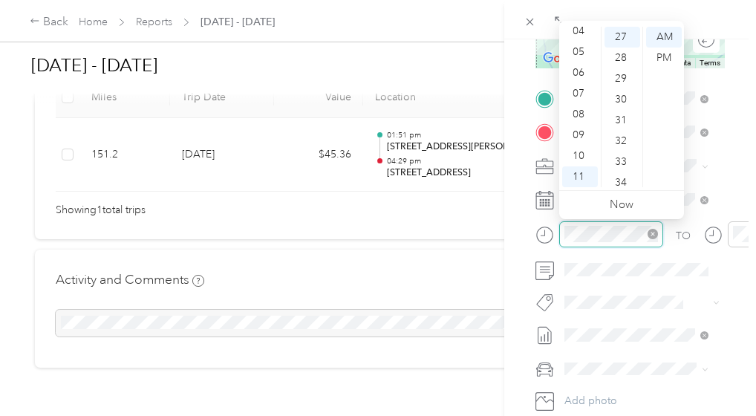
scroll to position [562, 0]
click at [577, 75] on div "06" at bounding box center [580, 72] width 36 height 21
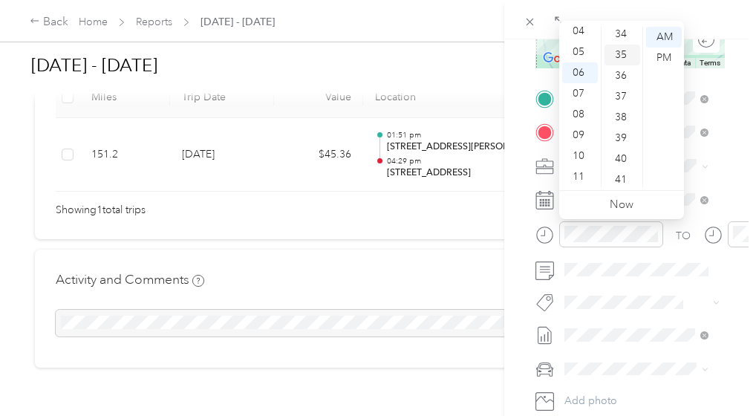
click at [619, 52] on div "35" at bounding box center [623, 55] width 36 height 21
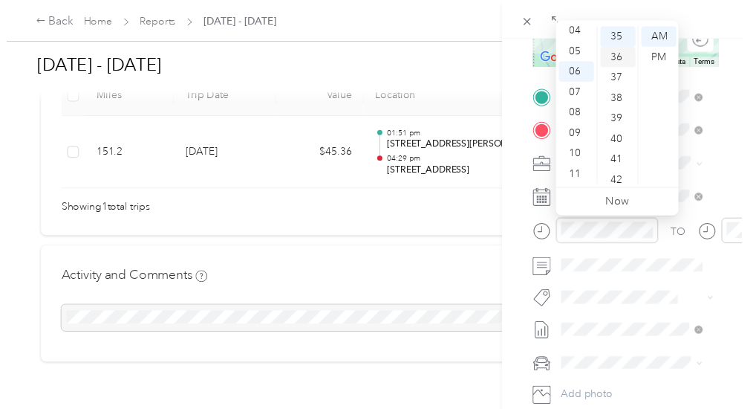
scroll to position [728, 0]
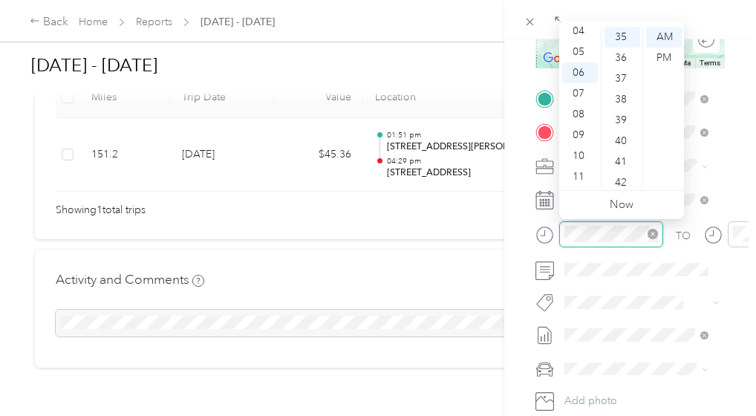
click at [648, 238] on div at bounding box center [612, 234] width 94 height 16
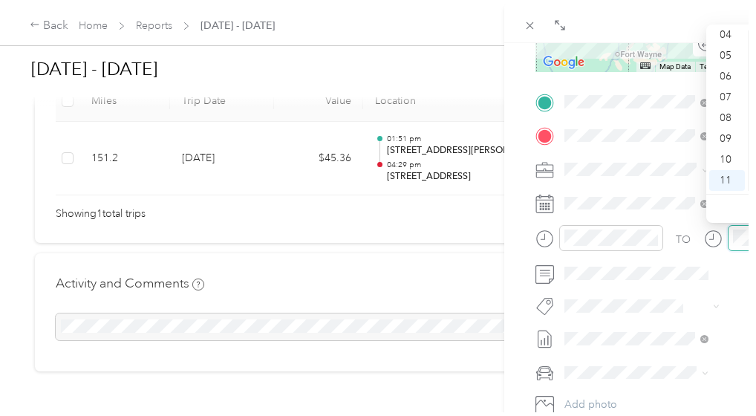
scroll to position [562, 0]
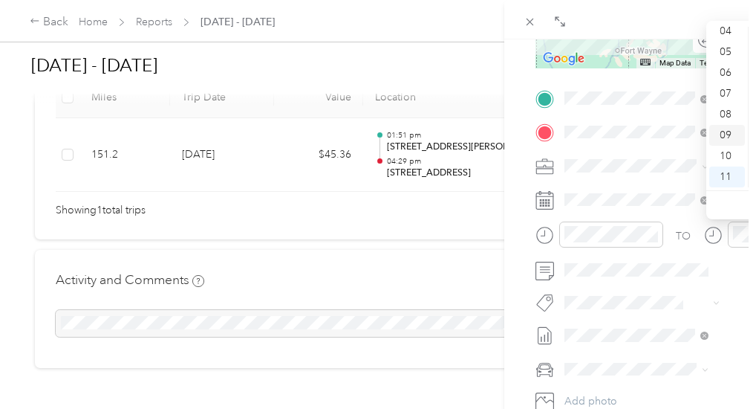
click at [728, 137] on div "09" at bounding box center [727, 135] width 36 height 21
drag, startPoint x: 728, startPoint y: 137, endPoint x: 719, endPoint y: 139, distance: 9.0
click at [719, 139] on div "09" at bounding box center [727, 135] width 36 height 21
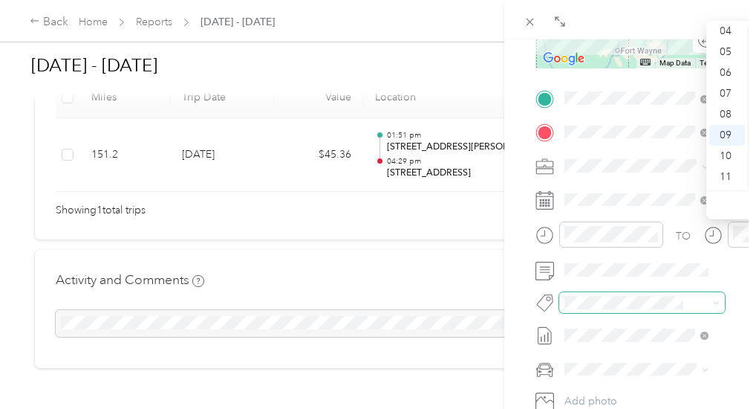
click at [642, 290] on div "TO Add photo" at bounding box center [630, 265] width 189 height 359
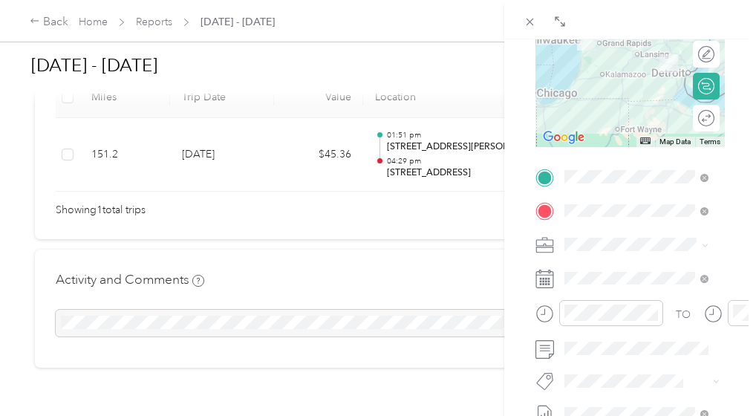
scroll to position [147, 0]
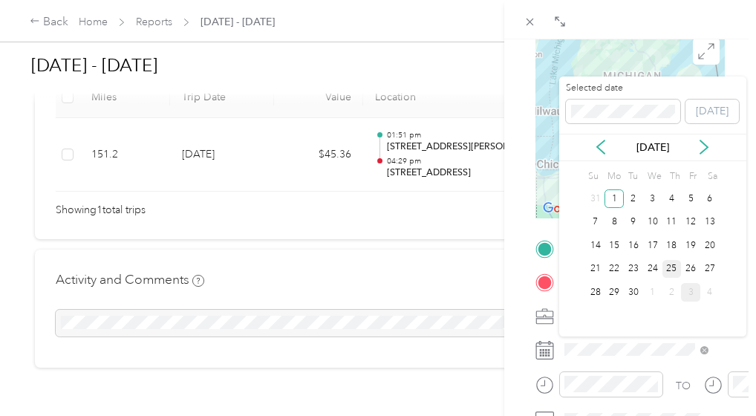
click at [674, 267] on div "25" at bounding box center [672, 269] width 19 height 19
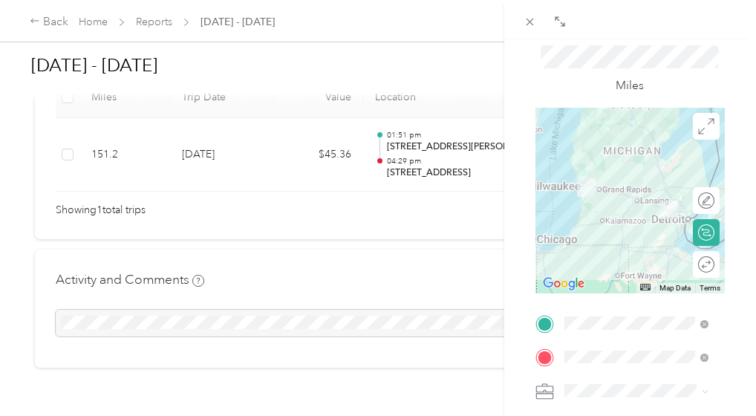
scroll to position [0, 0]
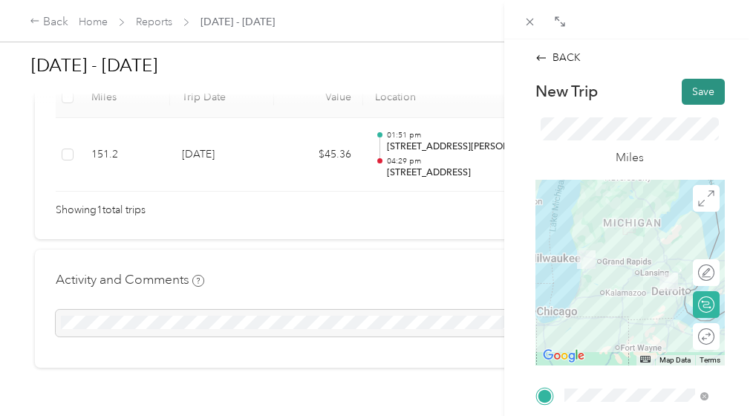
click at [686, 89] on button "Save" at bounding box center [703, 92] width 43 height 26
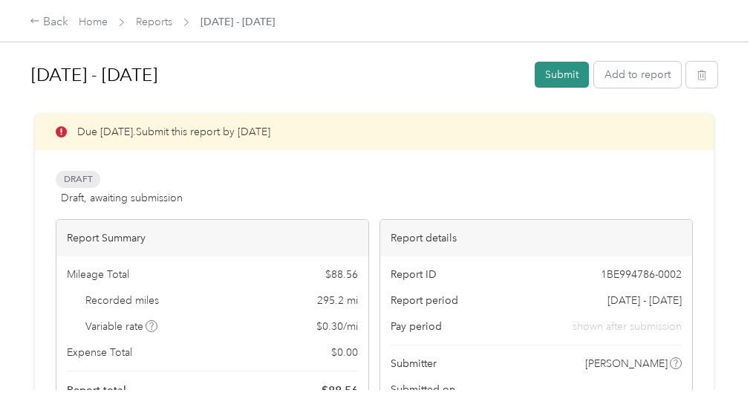
click at [553, 77] on button "Submit" at bounding box center [562, 75] width 54 height 26
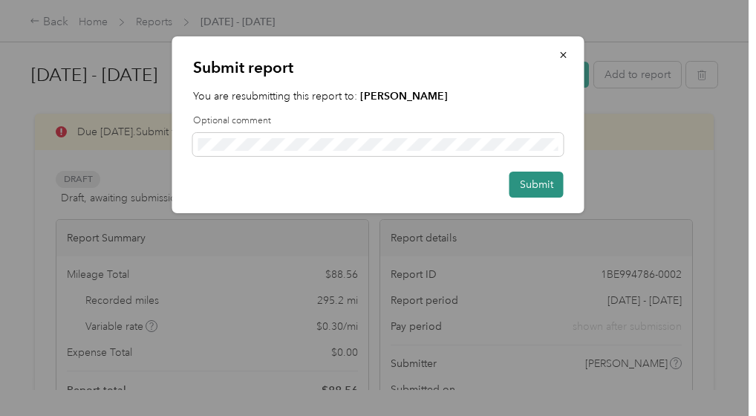
click at [542, 184] on button "Submit" at bounding box center [537, 185] width 54 height 26
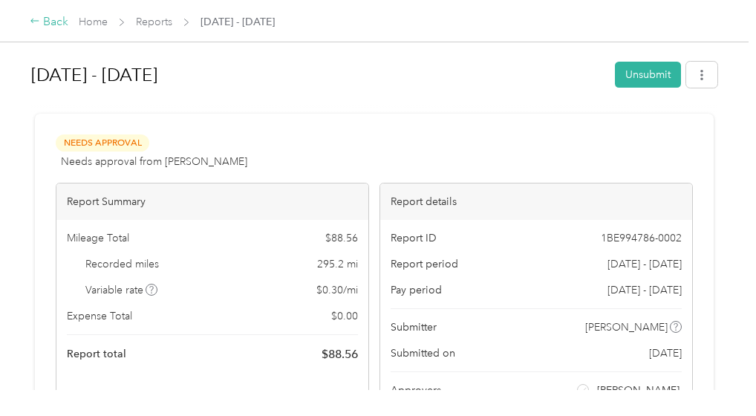
click at [48, 19] on div "Back" at bounding box center [49, 22] width 39 height 18
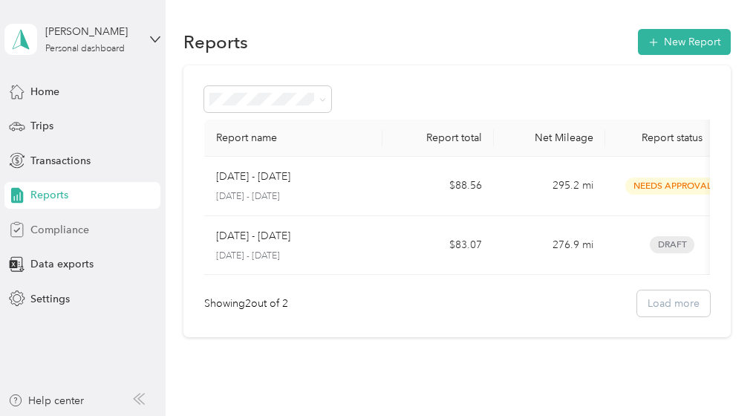
click at [57, 230] on span "Compliance" at bounding box center [59, 230] width 59 height 16
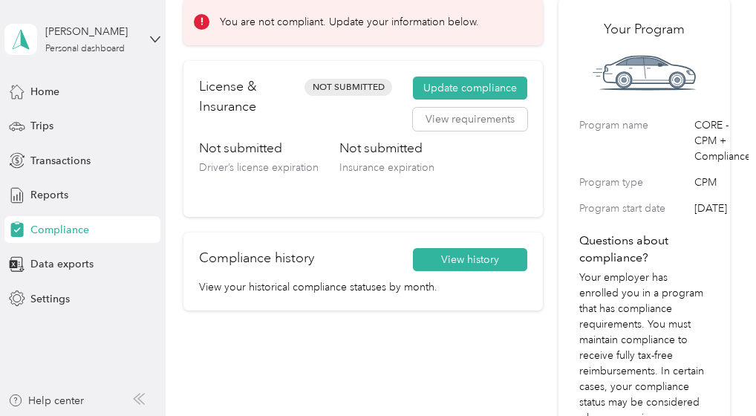
scroll to position [149, 0]
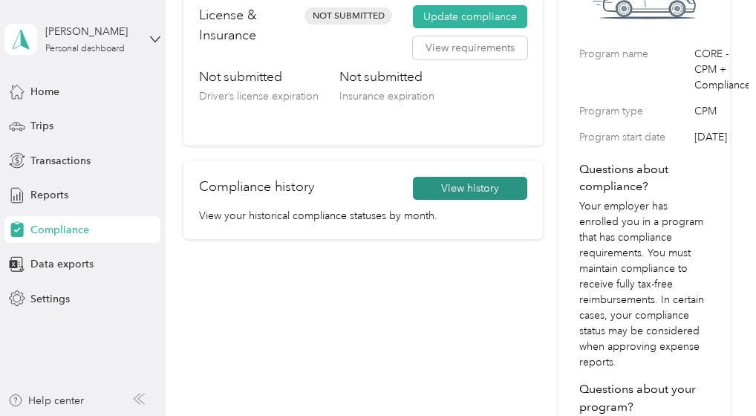
click at [456, 183] on button "View history" at bounding box center [470, 189] width 114 height 24
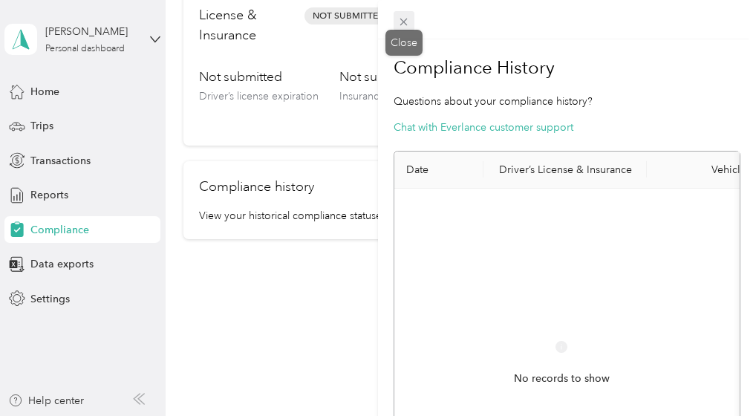
click at [408, 18] on icon at bounding box center [403, 22] width 13 height 13
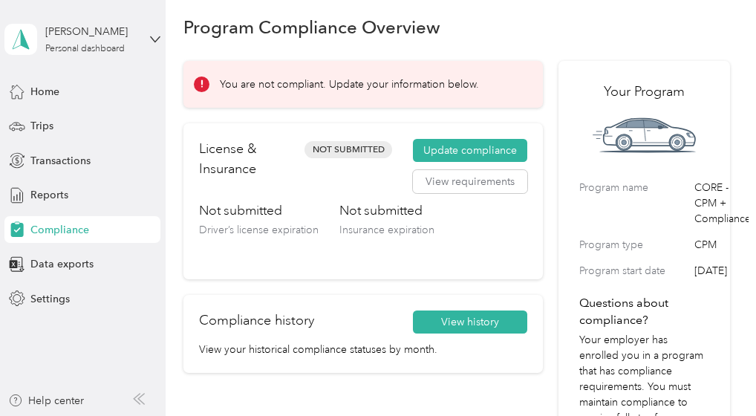
scroll to position [0, 0]
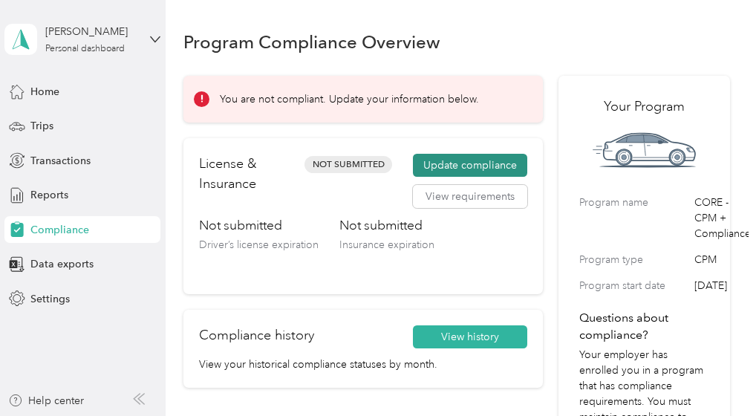
click at [458, 167] on button "Update compliance" at bounding box center [470, 166] width 114 height 24
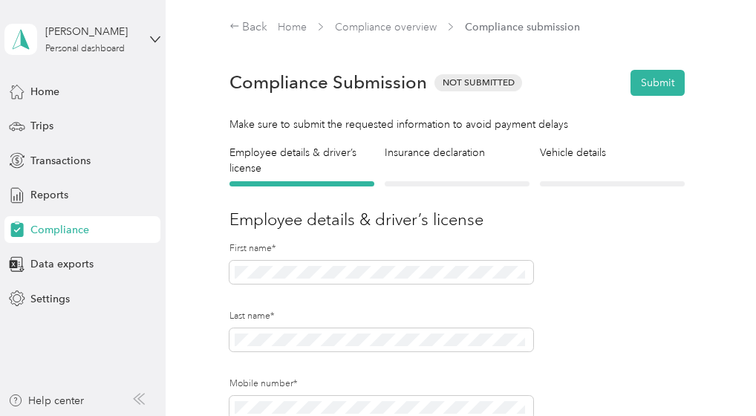
scroll to position [149, 0]
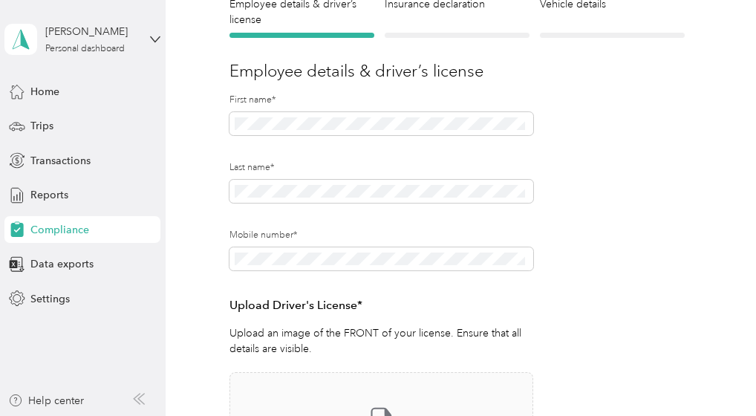
click at [624, 259] on form "Employee details & driver’s license License Insurance declaration Insurance Veh…" at bounding box center [458, 317] width 456 height 643
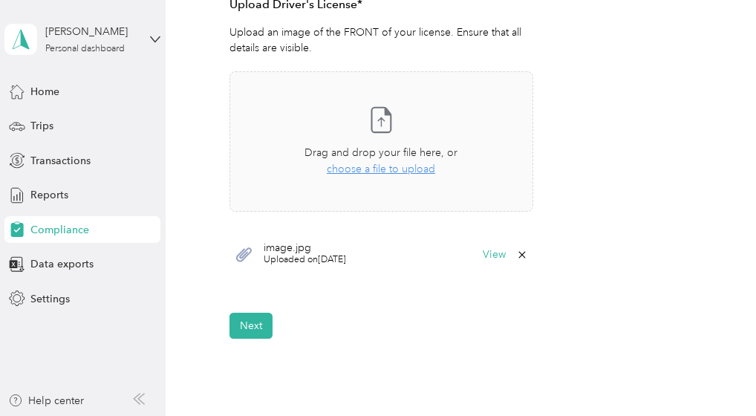
scroll to position [588, 0]
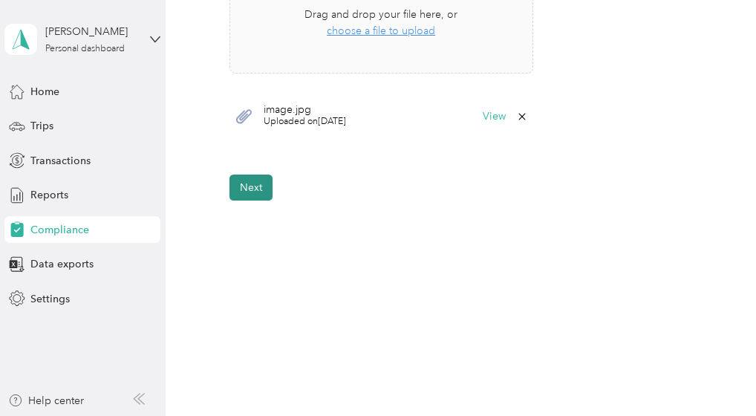
click at [254, 188] on button "Next" at bounding box center [251, 188] width 43 height 26
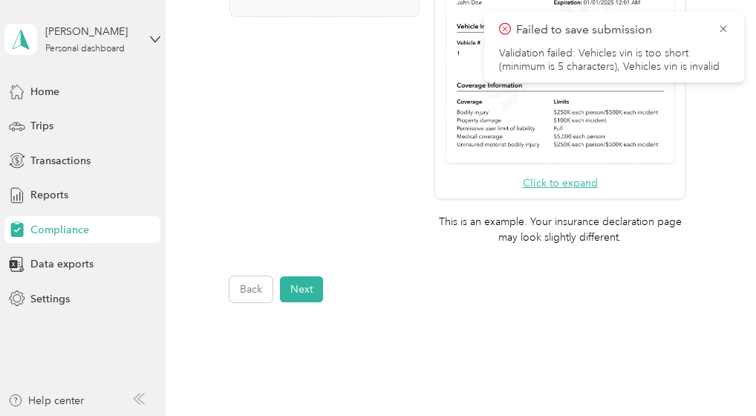
scroll to position [612, 0]
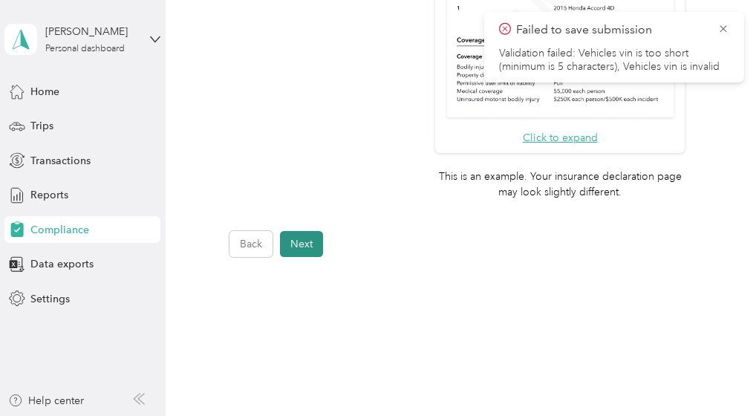
click at [305, 238] on button "Next" at bounding box center [301, 244] width 43 height 26
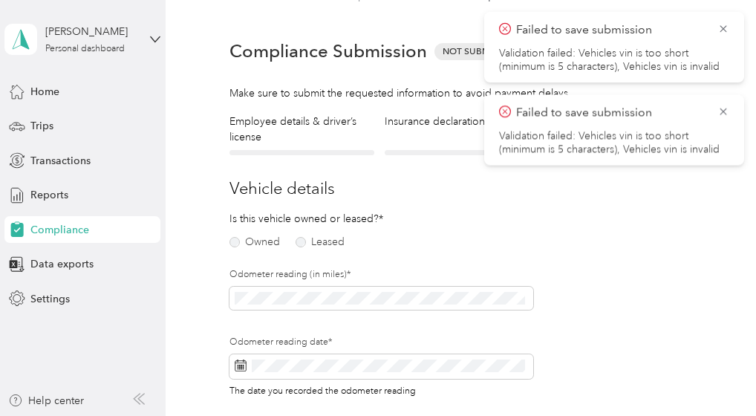
scroll to position [18, 0]
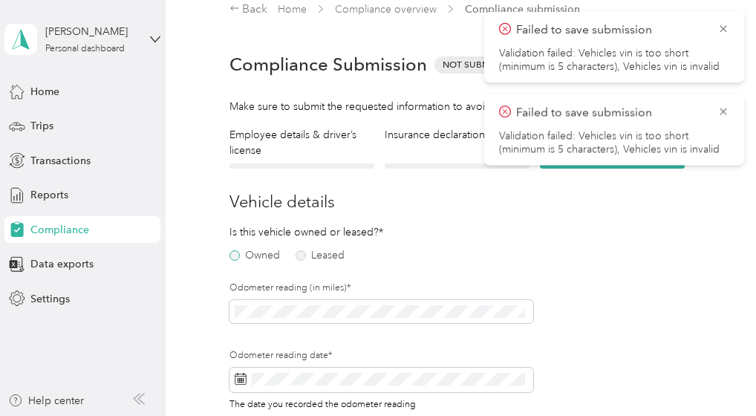
click at [246, 254] on label "Owned" at bounding box center [255, 255] width 51 height 10
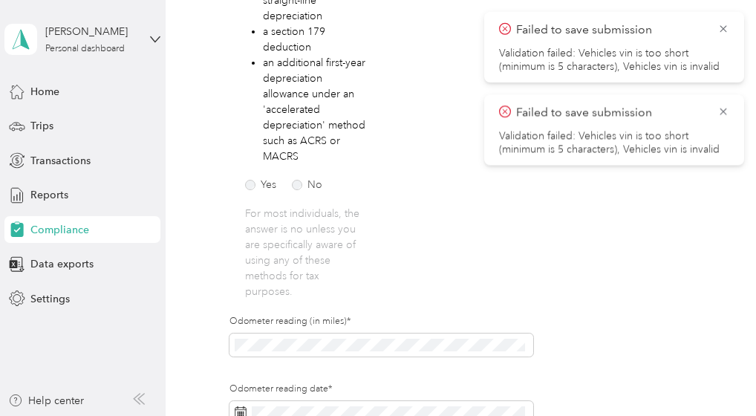
scroll to position [389, 0]
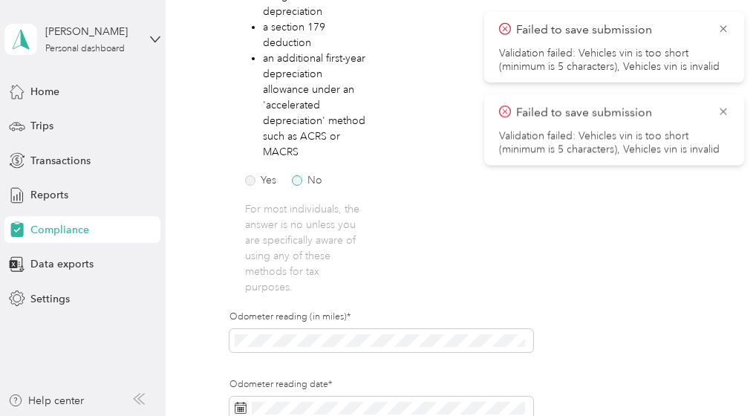
click at [297, 177] on label "No" at bounding box center [307, 180] width 30 height 10
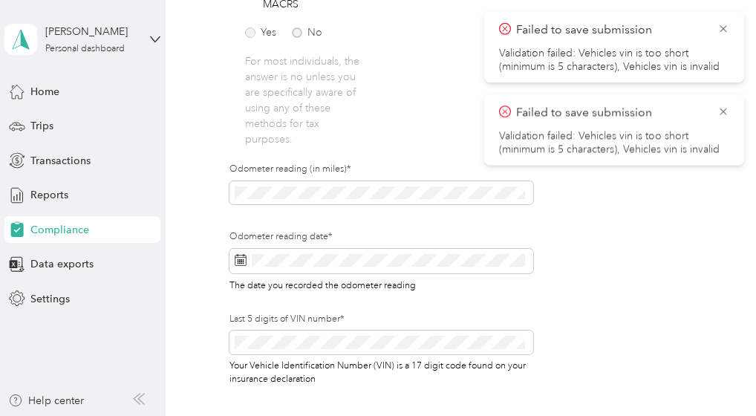
scroll to position [538, 0]
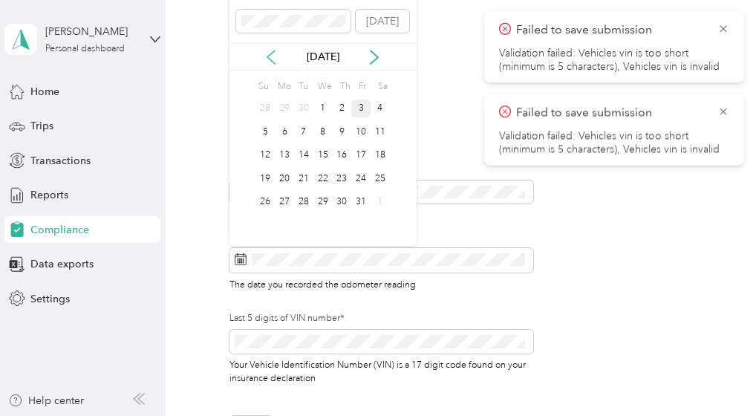
click at [275, 54] on icon at bounding box center [271, 57] width 15 height 15
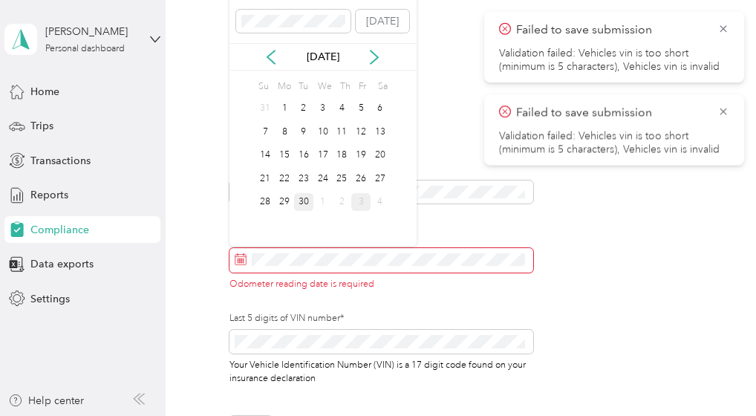
click at [303, 198] on div "30" at bounding box center [303, 202] width 19 height 19
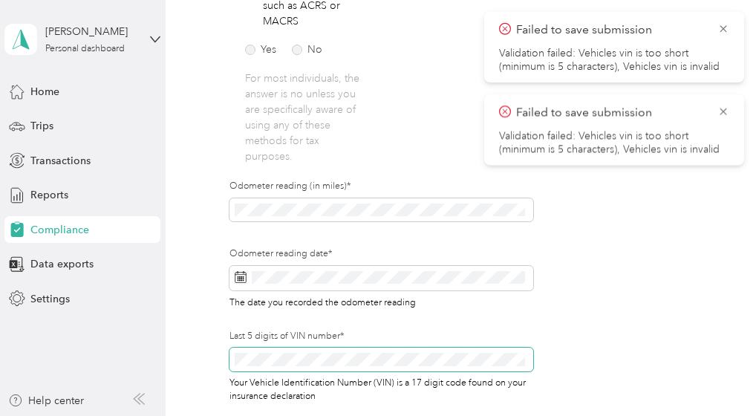
scroll to position [780, 0]
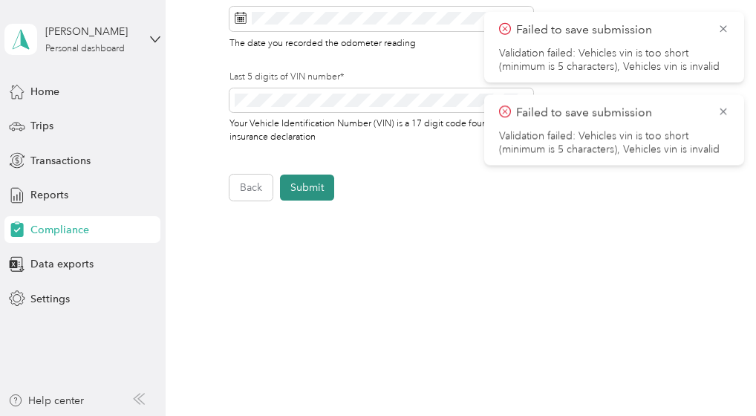
click at [315, 186] on button "Submit" at bounding box center [307, 188] width 54 height 26
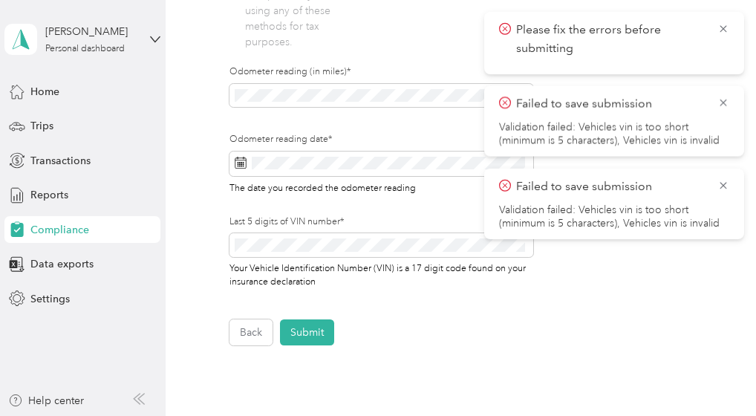
scroll to position [668, 0]
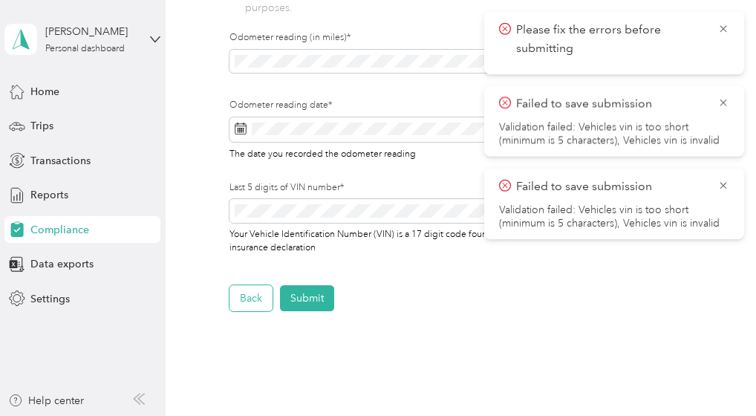
click at [259, 300] on button "Back" at bounding box center [251, 298] width 43 height 26
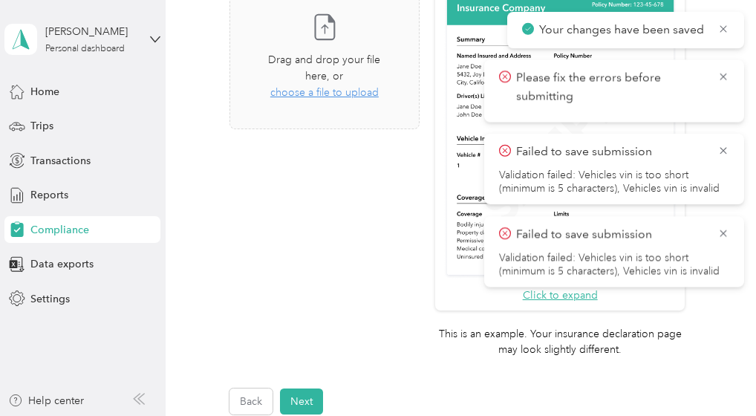
scroll to position [371, 0]
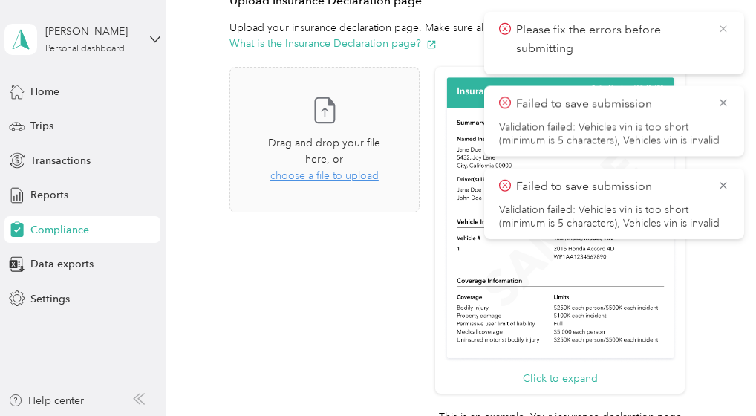
click at [724, 30] on icon at bounding box center [723, 28] width 7 height 7
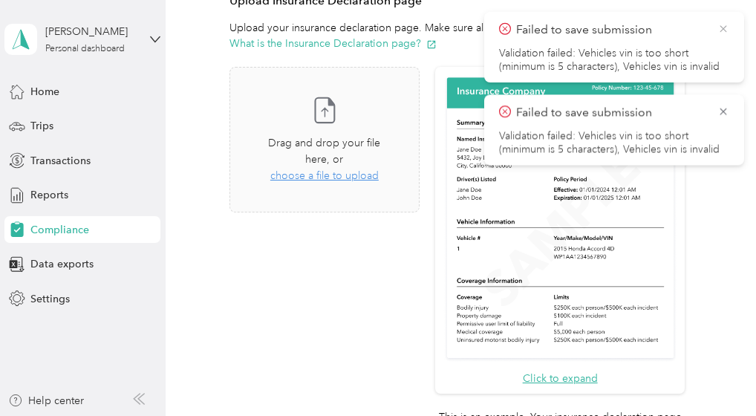
click at [723, 32] on icon at bounding box center [724, 28] width 12 height 13
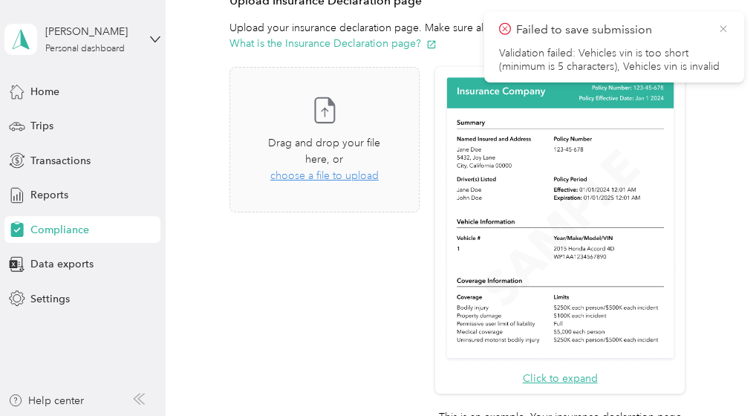
click at [721, 32] on icon at bounding box center [724, 28] width 12 height 13
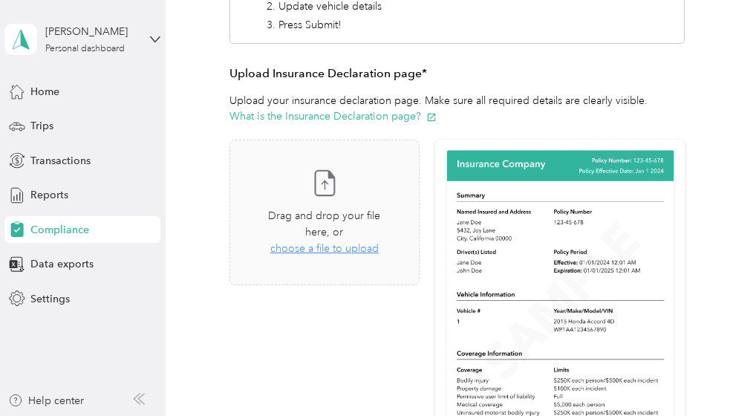
scroll to position [297, 0]
